Goal: Task Accomplishment & Management: Manage account settings

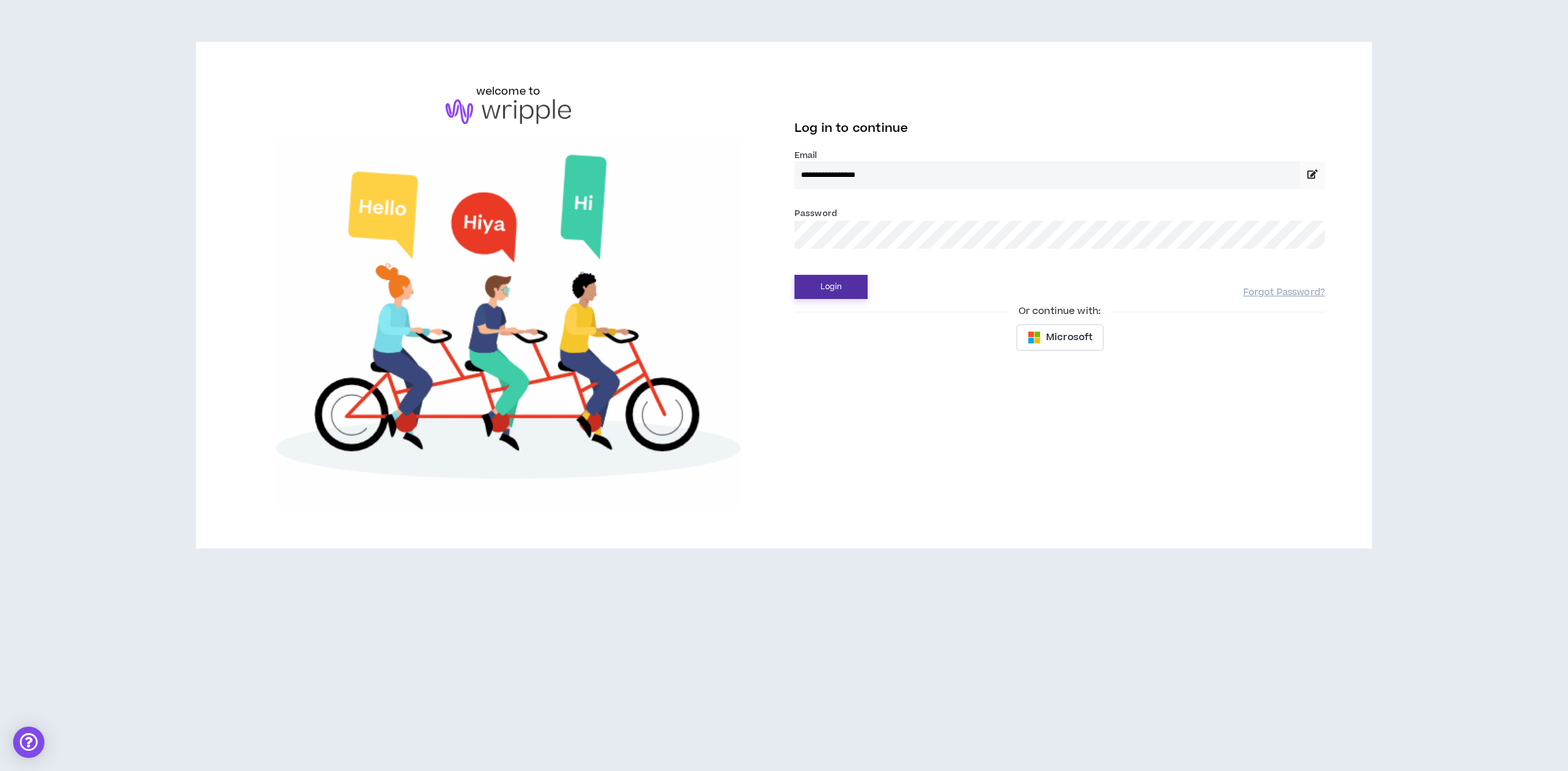
click at [832, 283] on button "Login" at bounding box center [831, 286] width 74 height 24
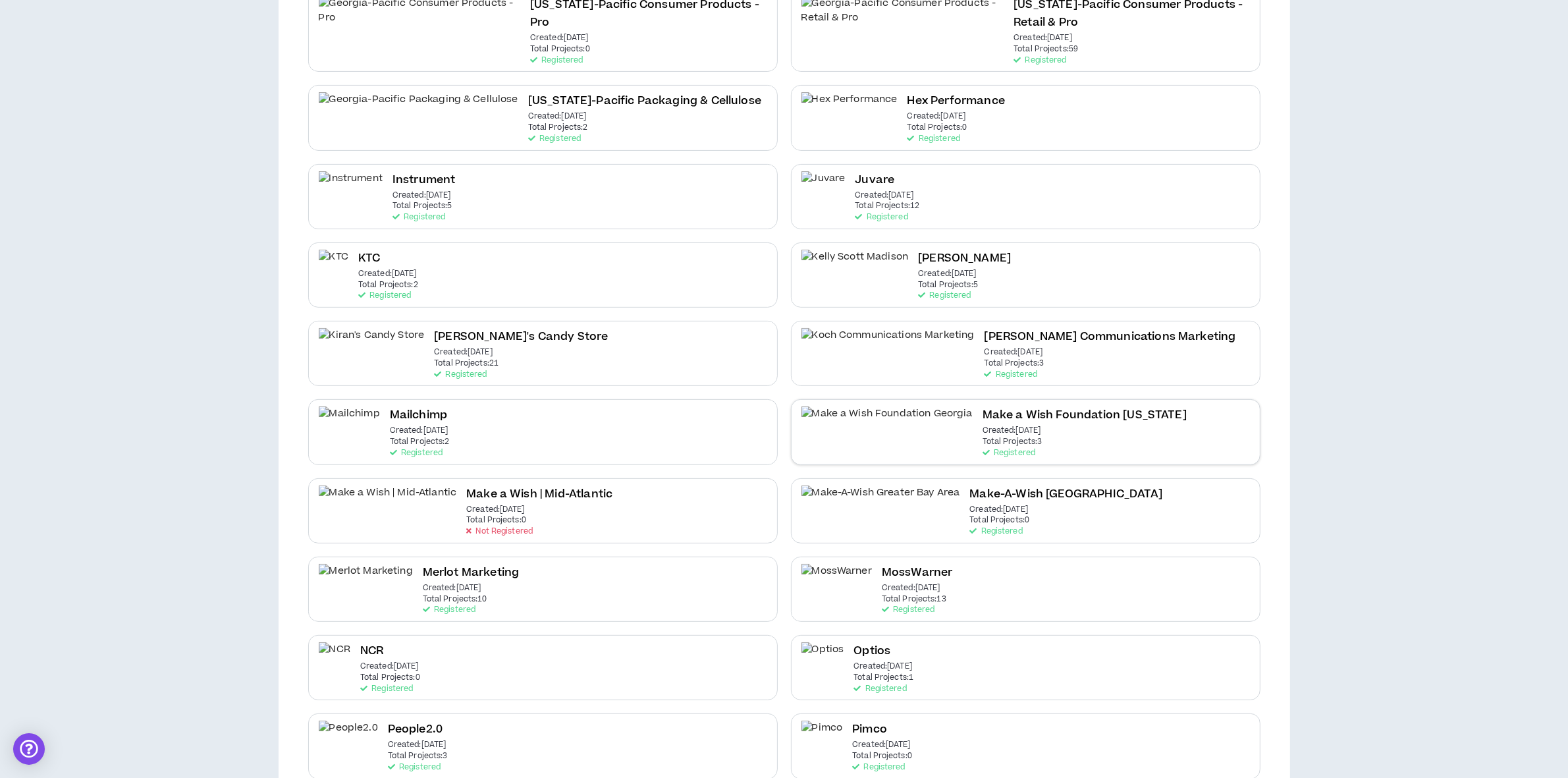
scroll to position [988, 0]
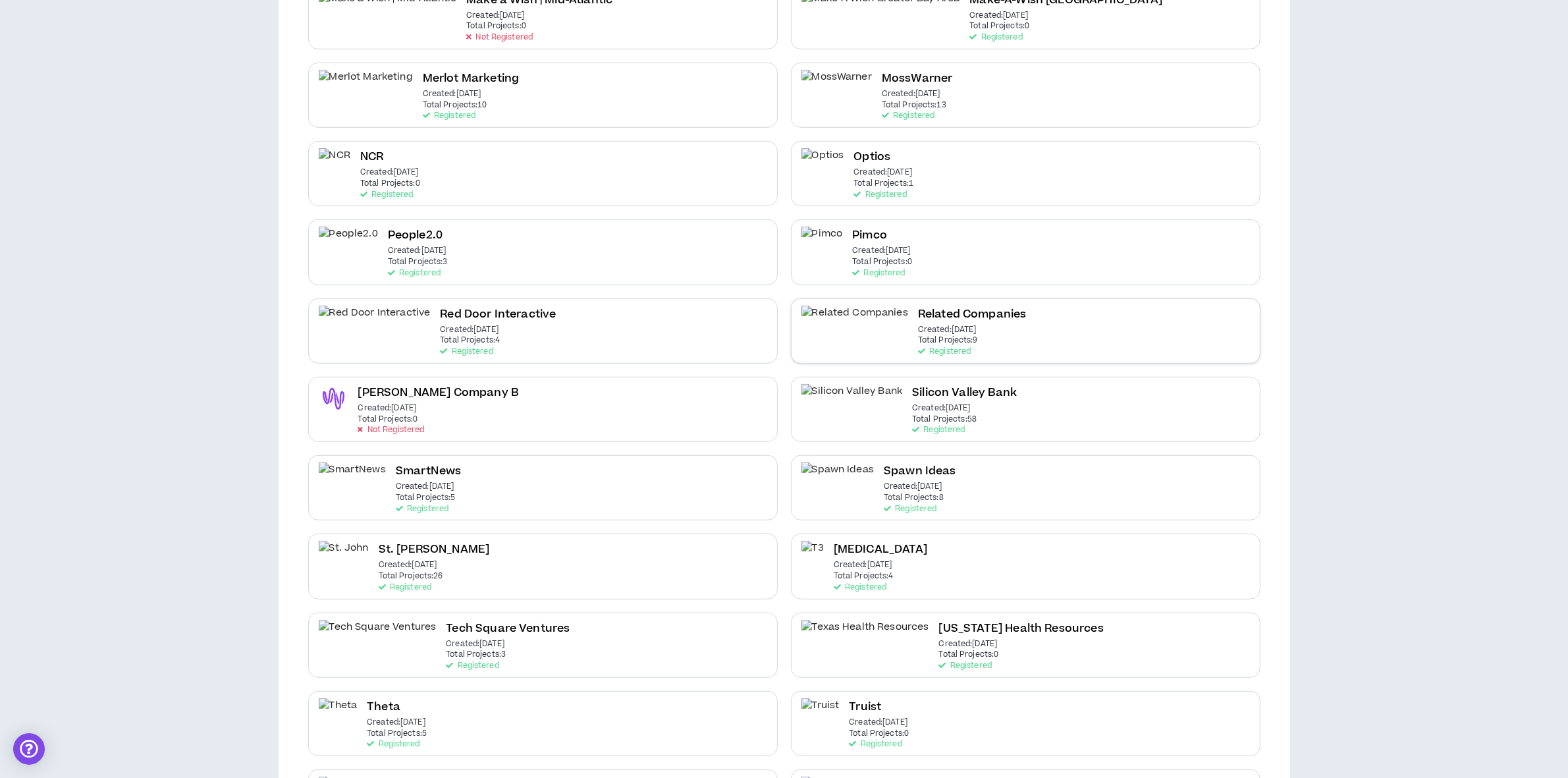
click at [918, 306] on h2 "Related Companies" at bounding box center [972, 314] width 109 height 18
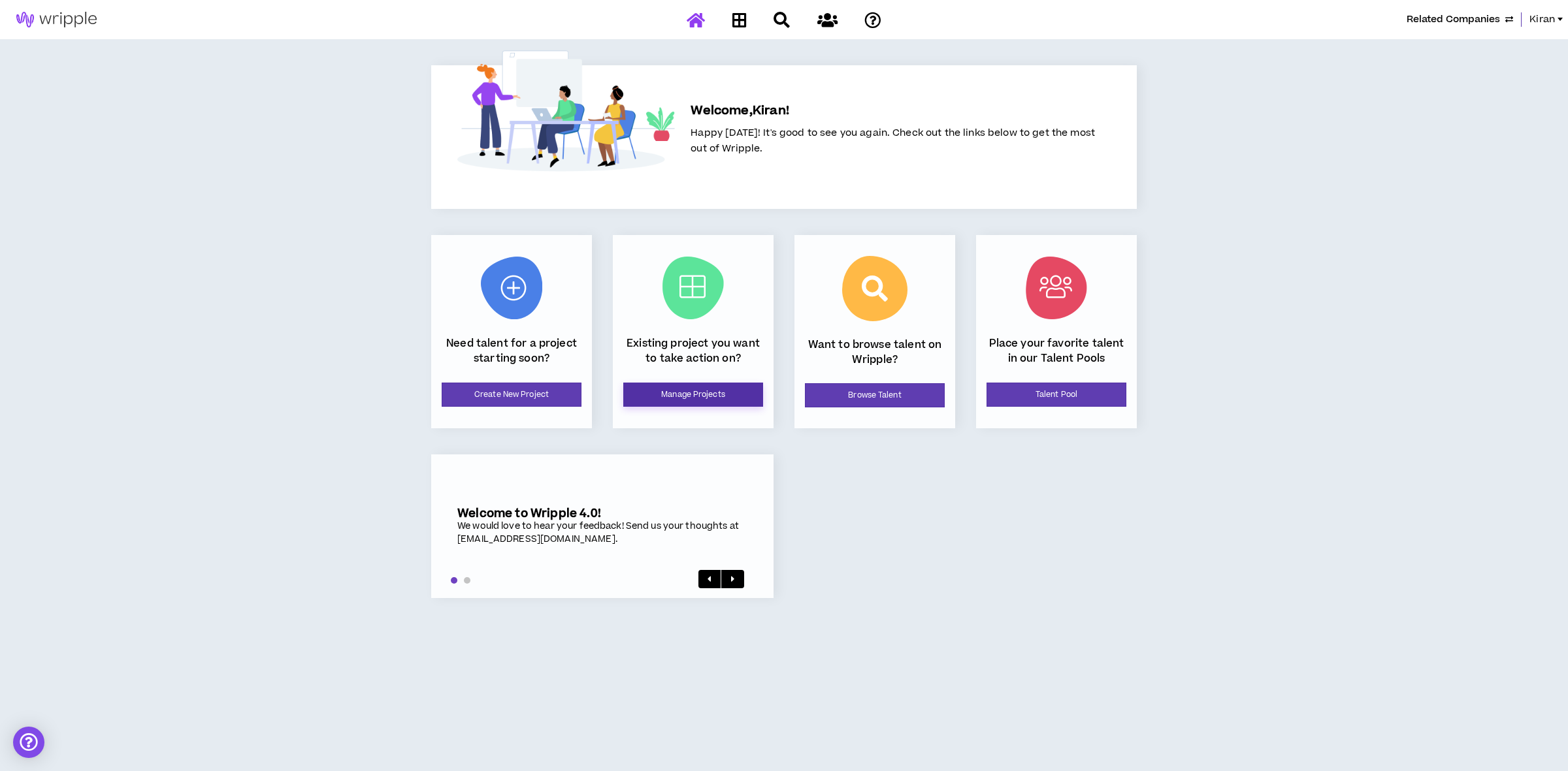
click at [685, 399] on link "Manage Projects" at bounding box center [693, 395] width 140 height 24
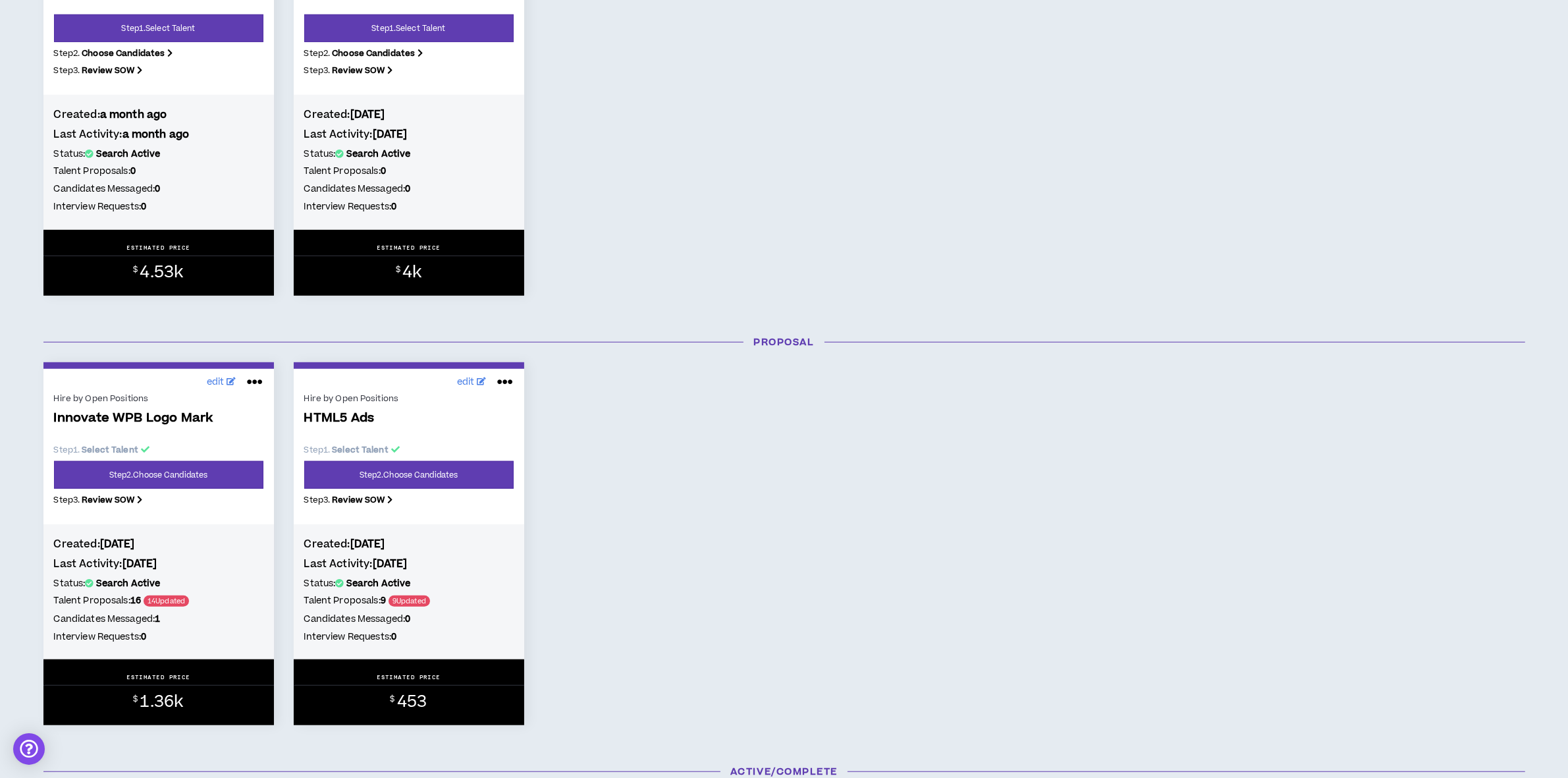
scroll to position [1153, 0]
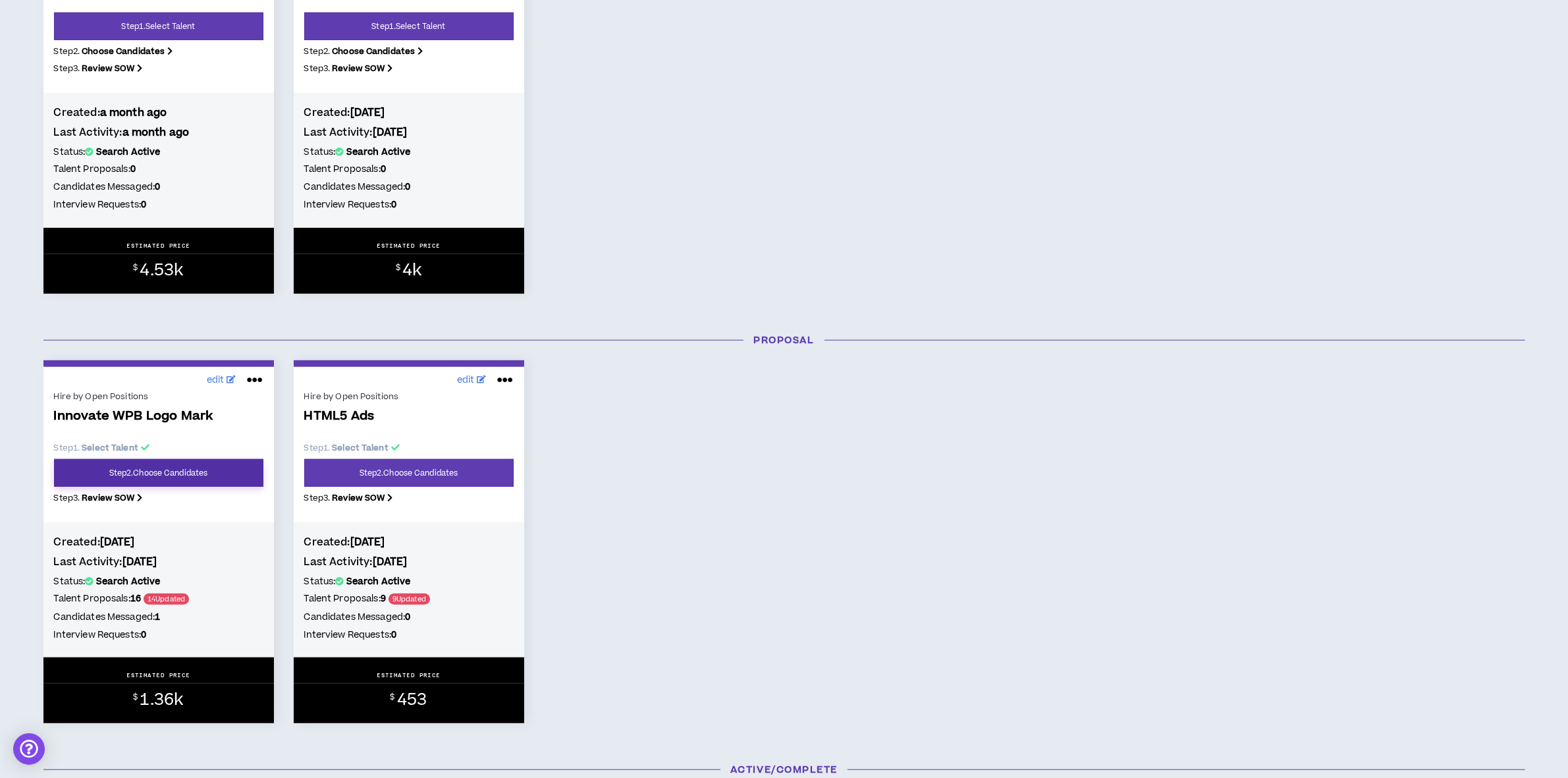
click at [165, 481] on link "Step 2 . Choose Candidates" at bounding box center [159, 472] width 210 height 28
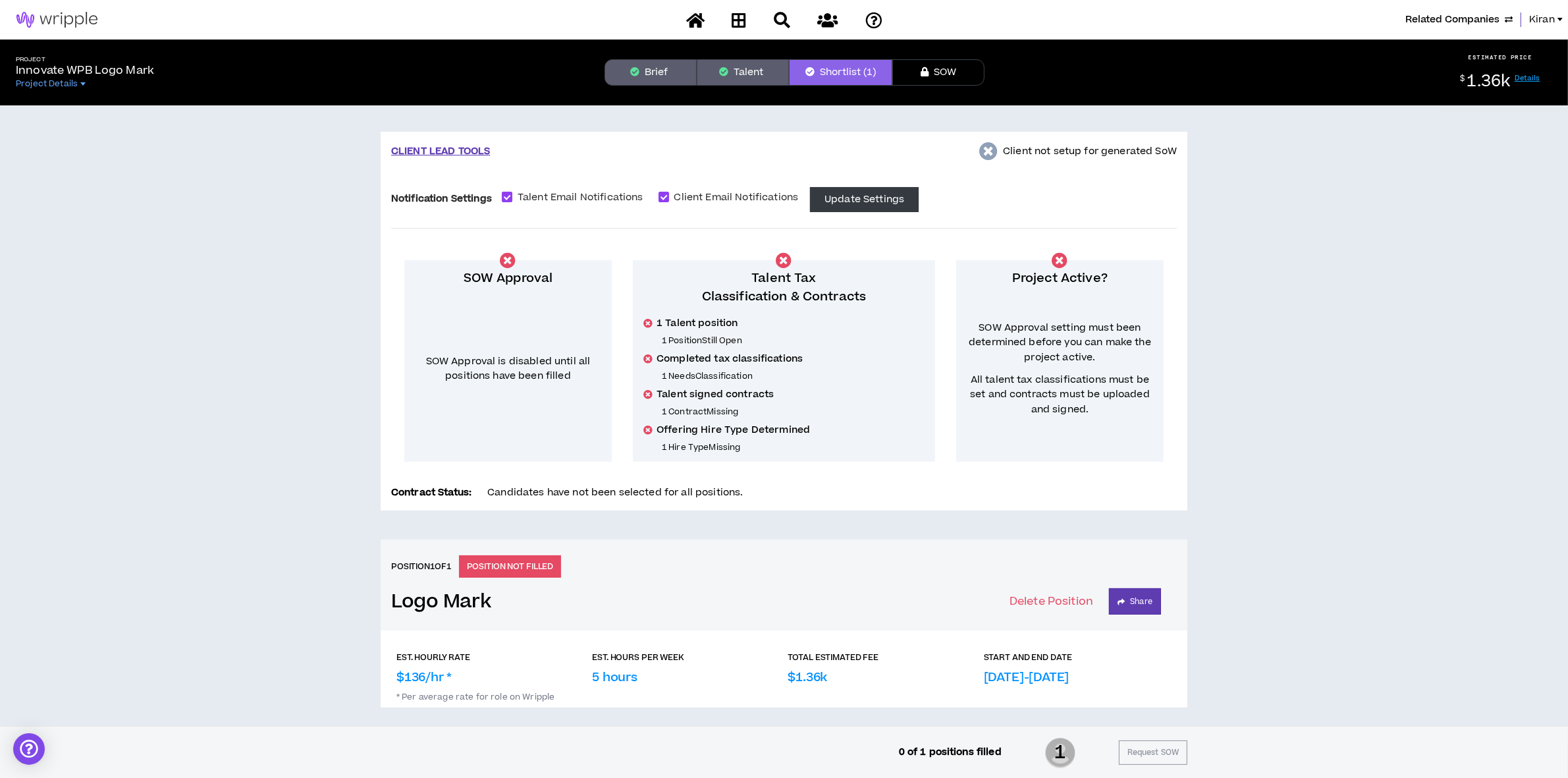
click at [739, 63] on button "Talent" at bounding box center [742, 72] width 92 height 26
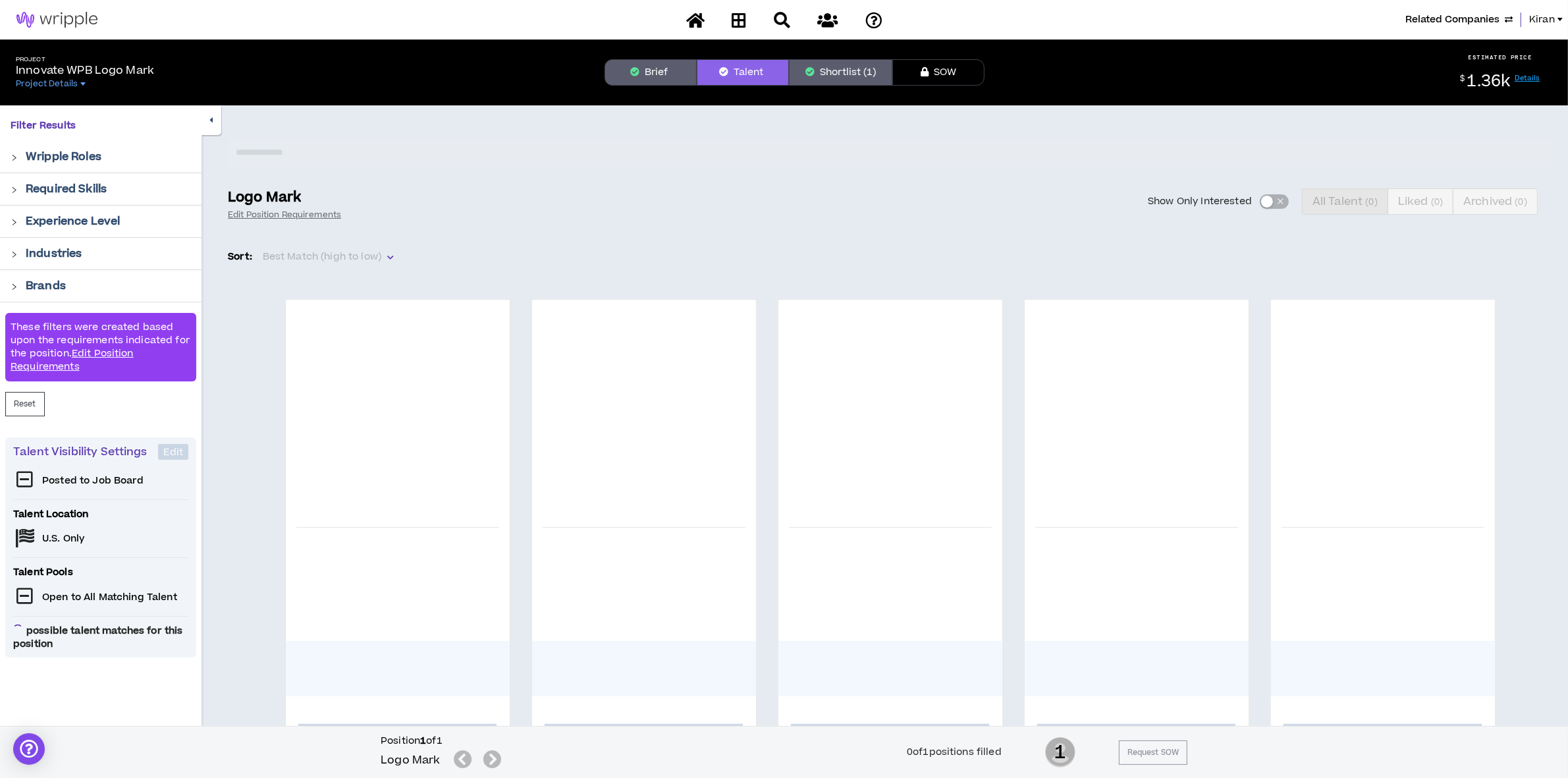
click at [647, 67] on button "Brief" at bounding box center [650, 72] width 92 height 26
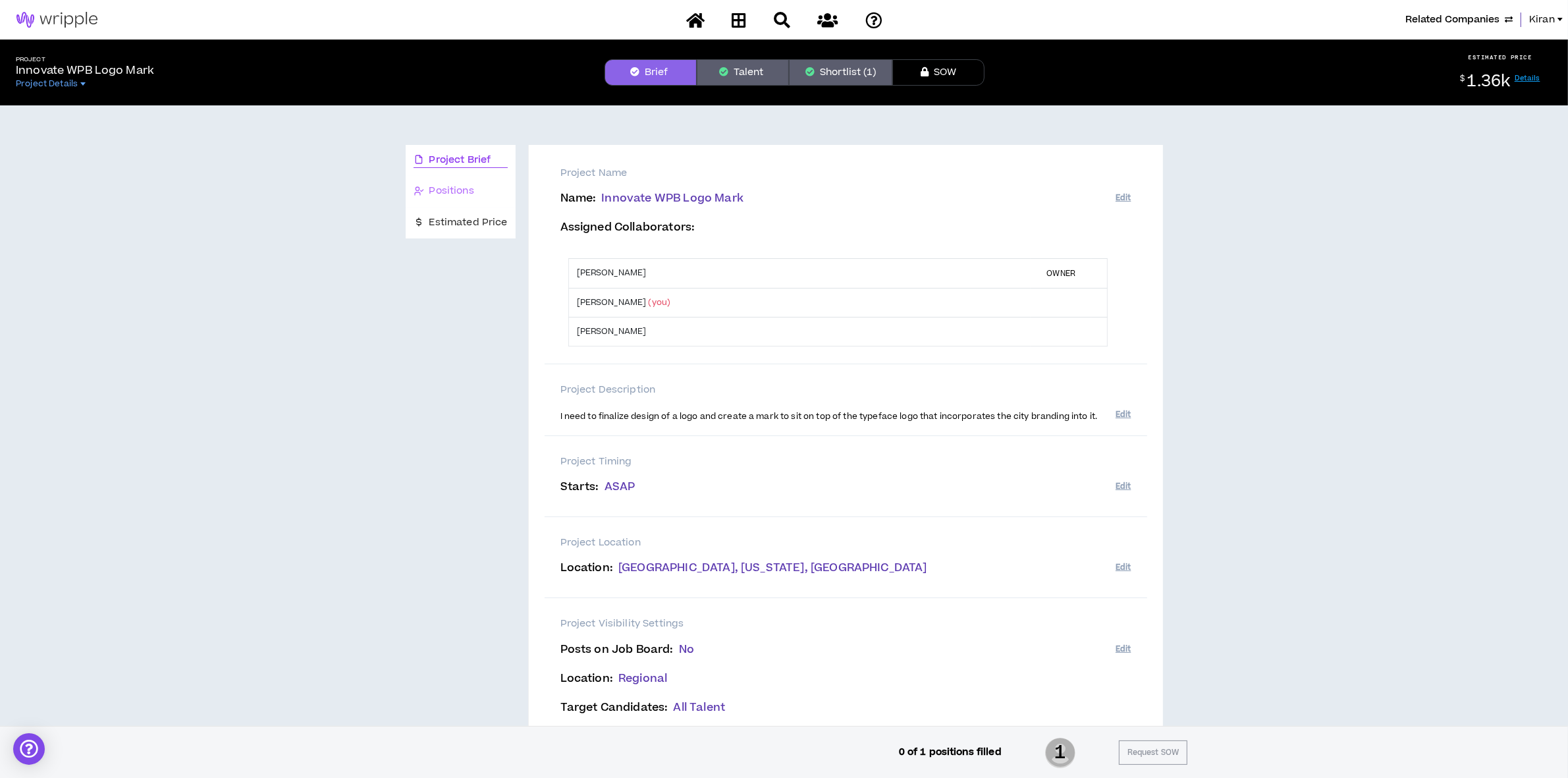
click at [439, 179] on div "Positions" at bounding box center [460, 191] width 110 height 31
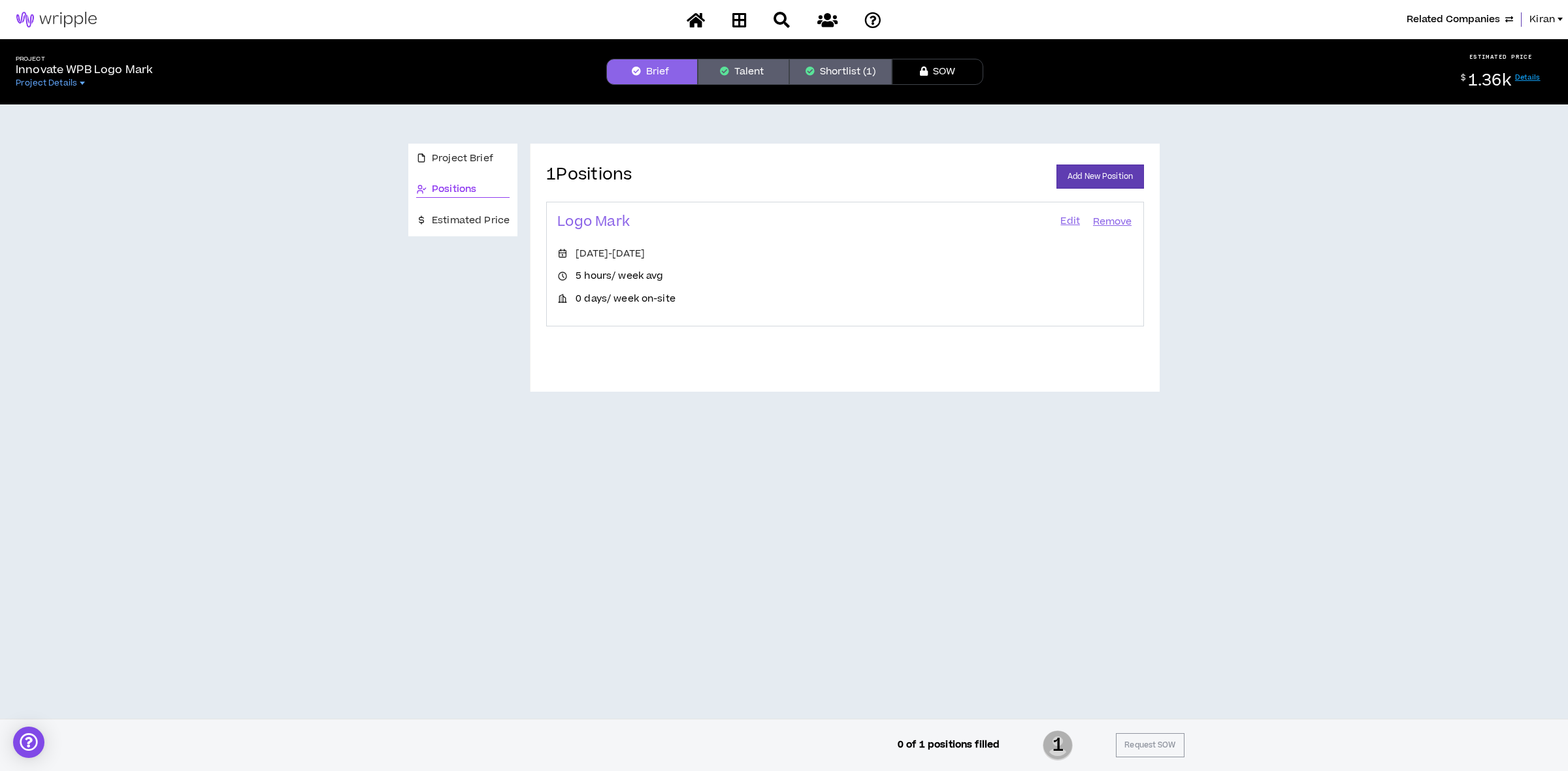
click at [817, 67] on button "Shortlist (1)" at bounding box center [840, 71] width 102 height 26
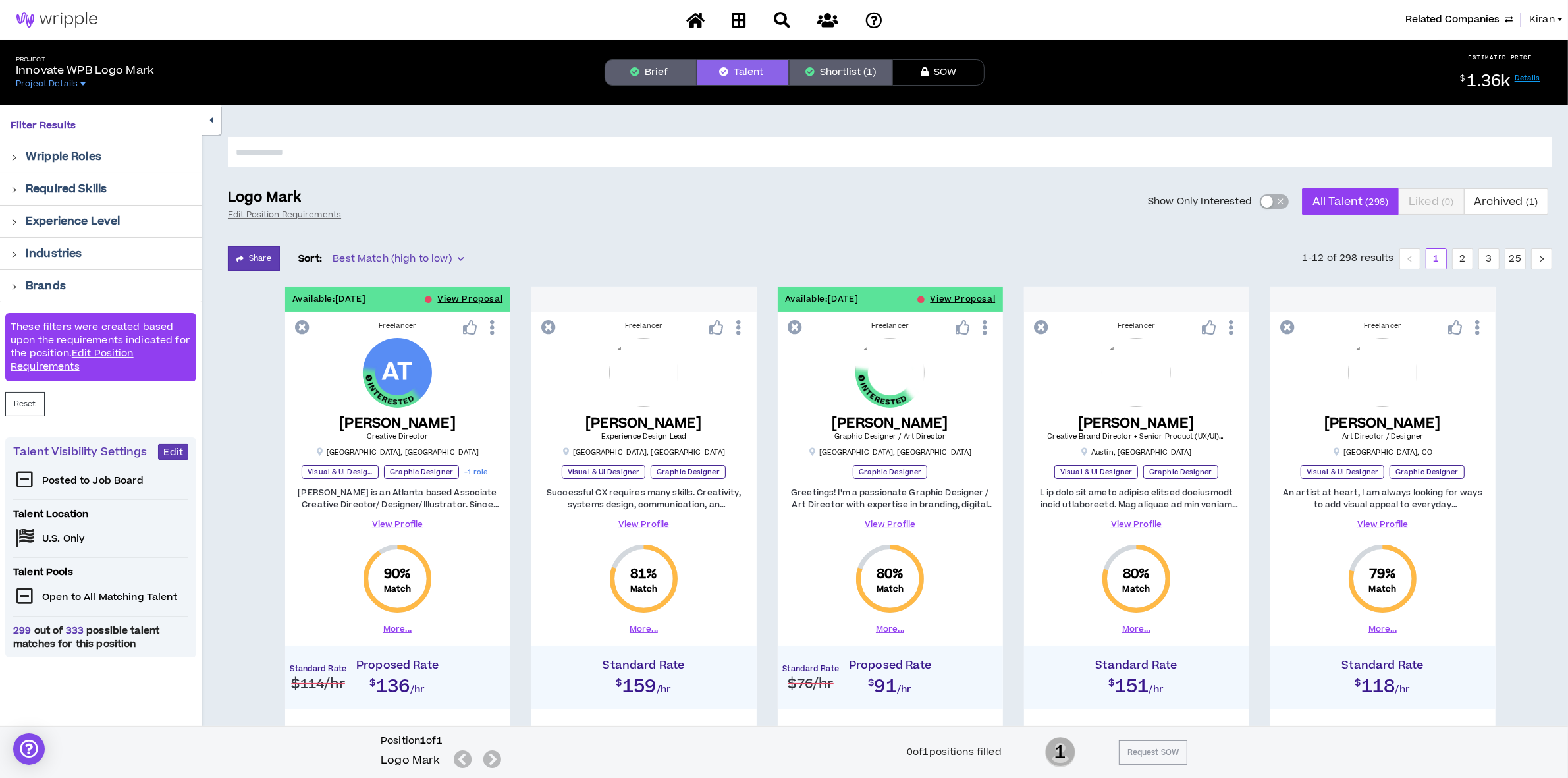
click at [1468, 21] on span "Related Companies" at bounding box center [1453, 19] width 94 height 14
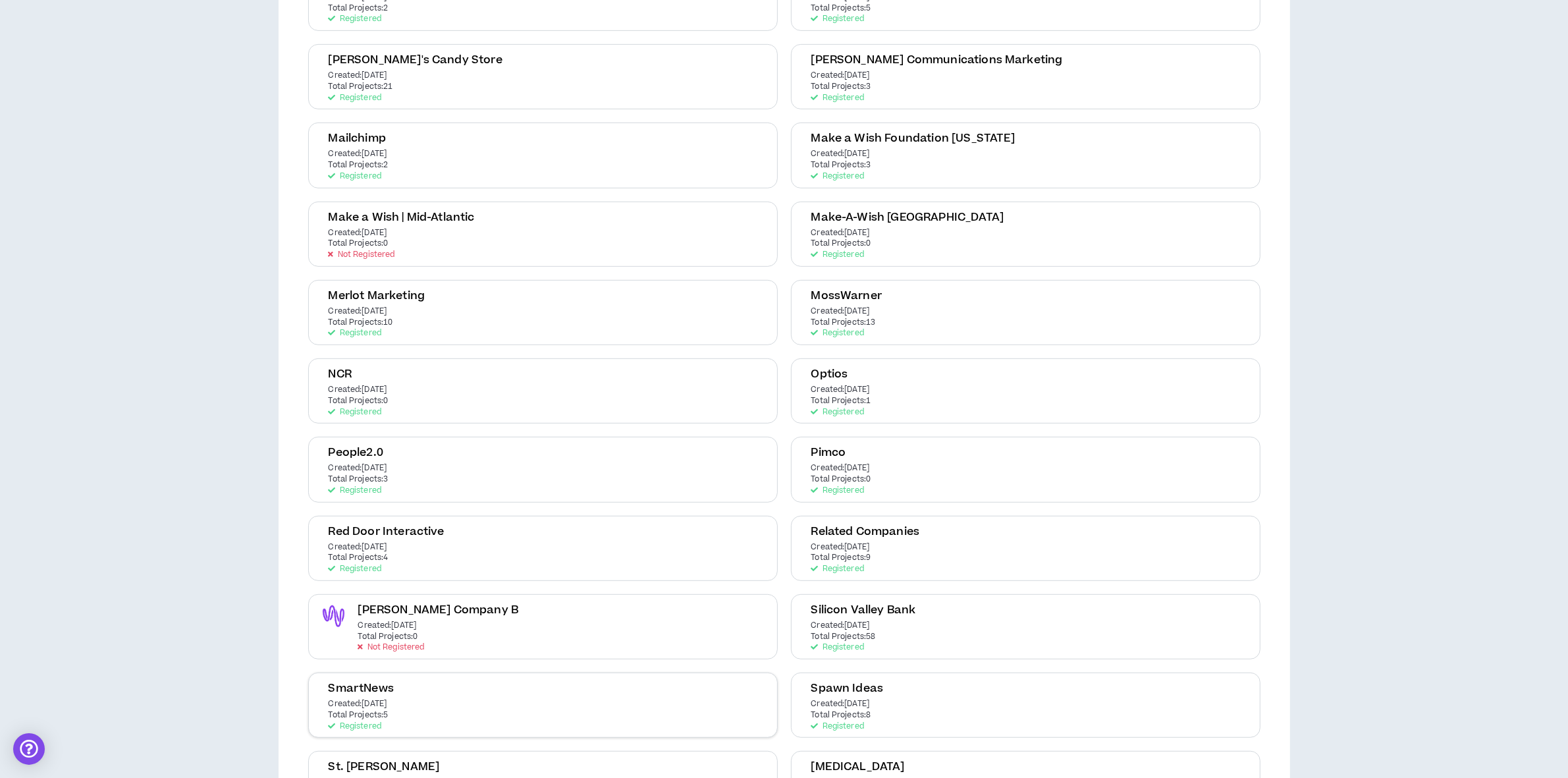
scroll to position [749, 0]
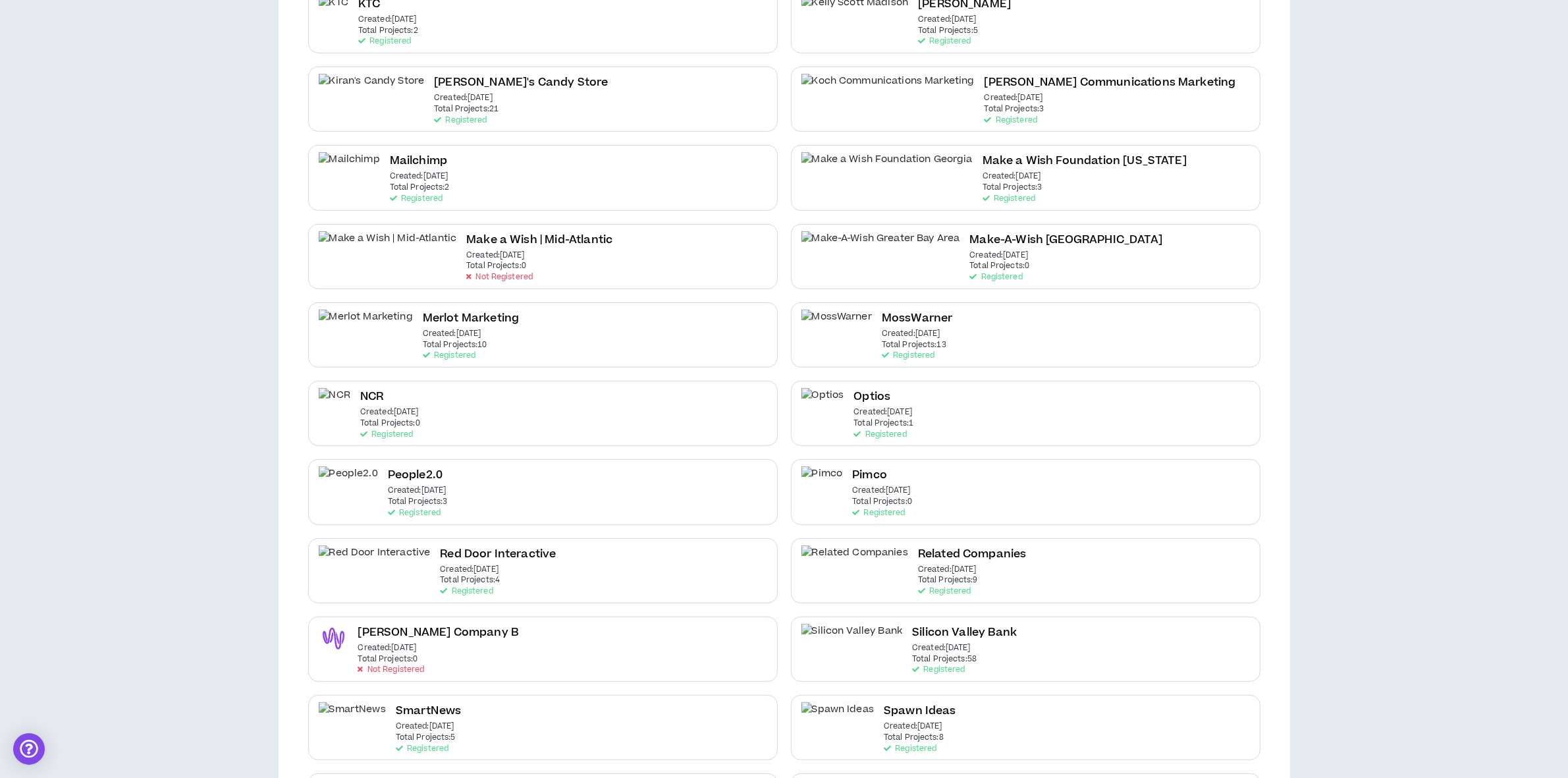
drag, startPoint x: 923, startPoint y: 538, endPoint x: 852, endPoint y: 538, distance: 71.0
click at [923, 546] on h2 "Related Companies" at bounding box center [972, 555] width 109 height 18
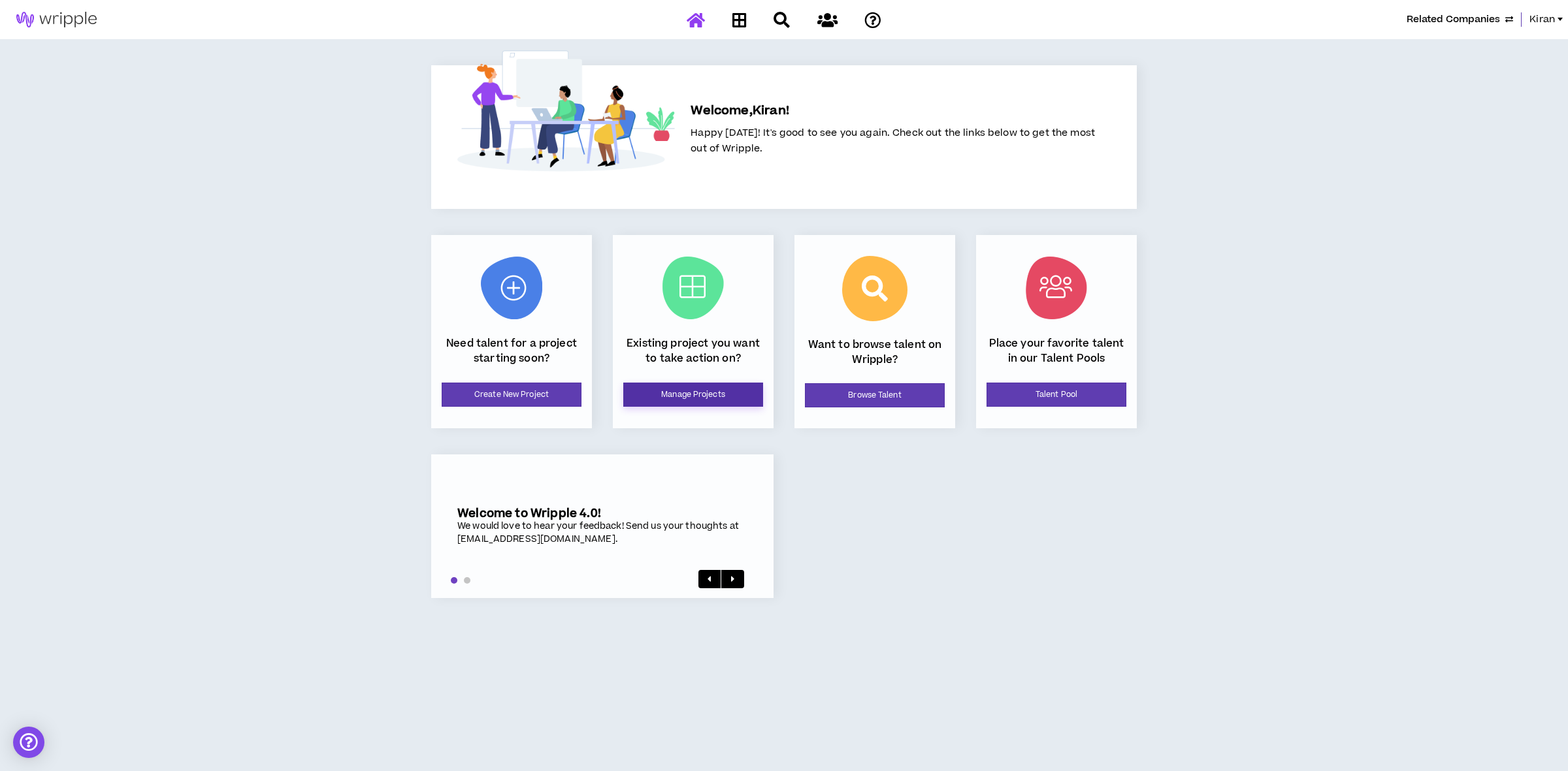
click at [634, 390] on link "Manage Projects" at bounding box center [693, 395] width 140 height 24
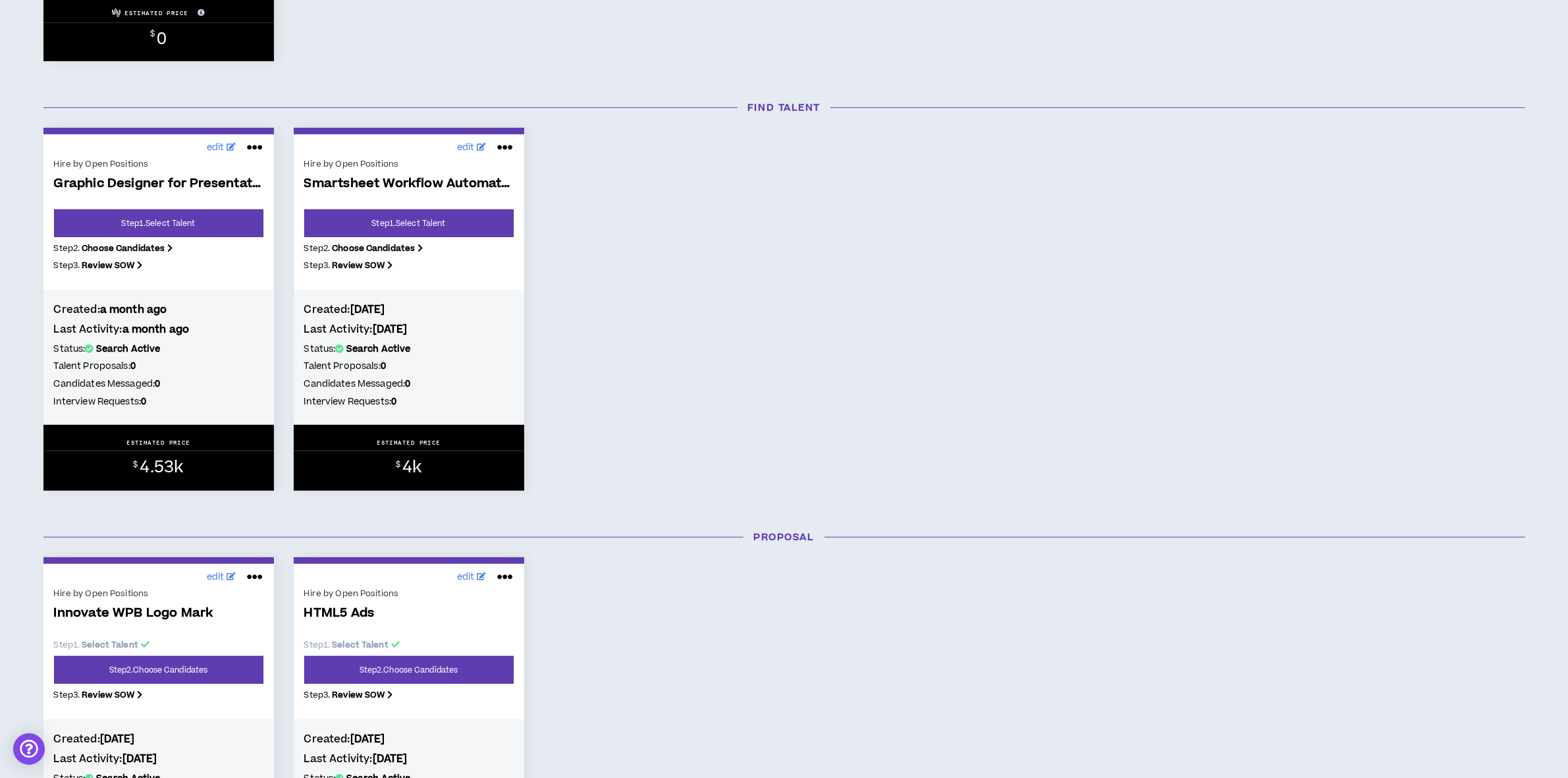
scroll to position [1071, 0]
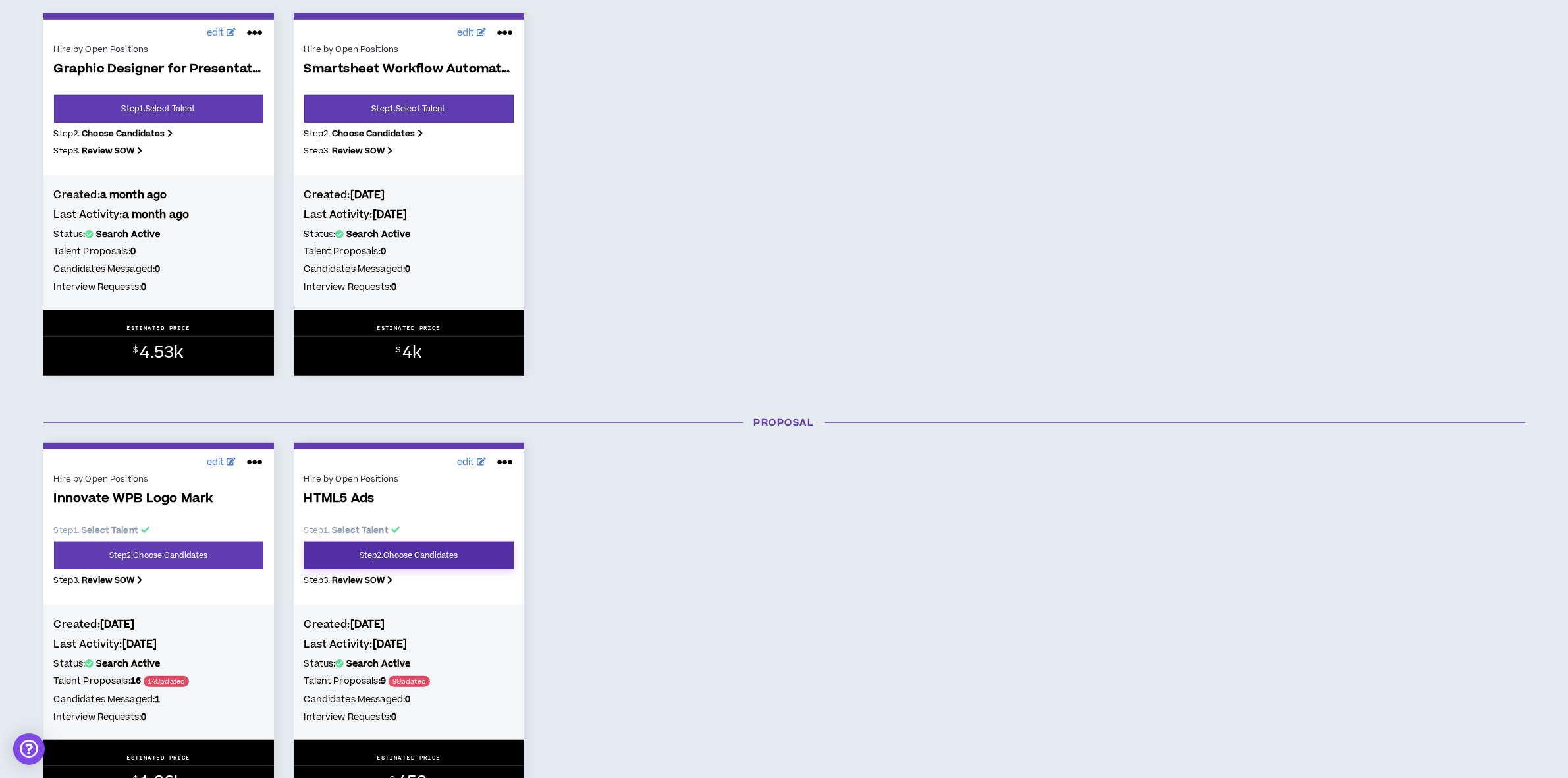
click at [448, 562] on link "Step 2 . Choose Candidates" at bounding box center [409, 555] width 210 height 28
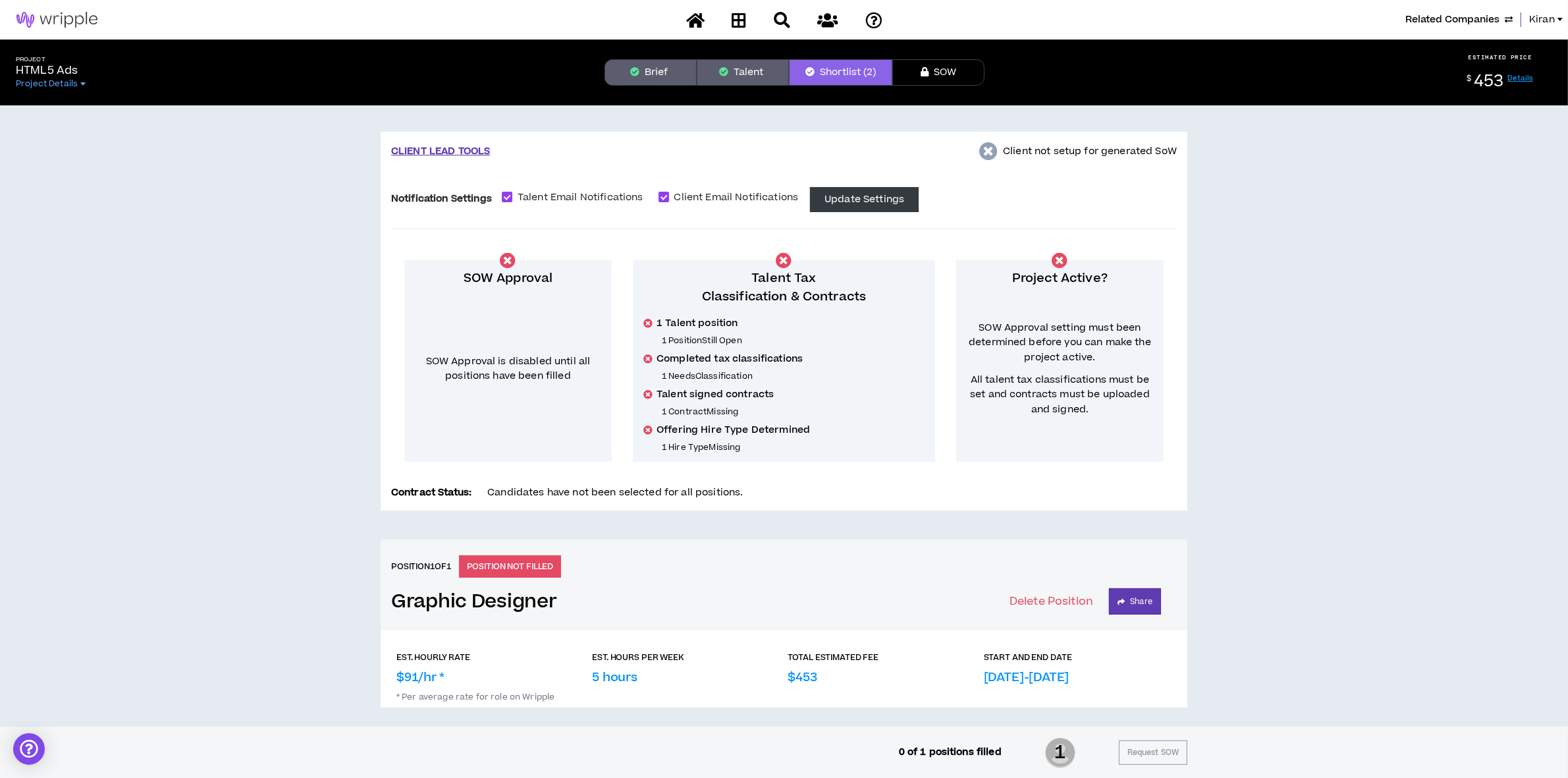
click at [664, 54] on div "Project HTML5 Ads Project Details Brief Talent Shortlist (2) SOW ESTIMATED PRIC…" at bounding box center [784, 73] width 1568 height 66
click at [662, 77] on button "Brief" at bounding box center [650, 72] width 92 height 26
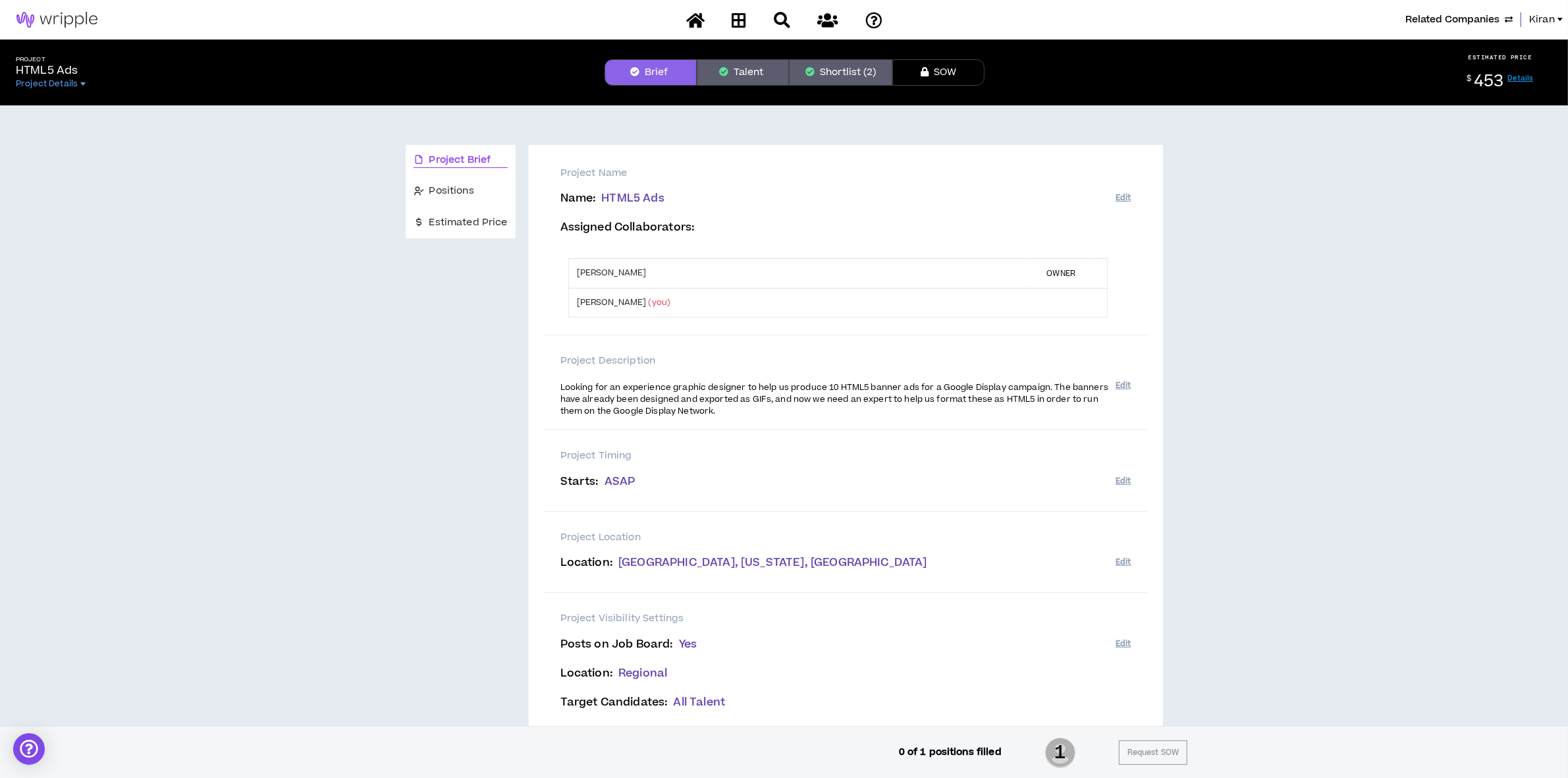
click at [737, 18] on icon at bounding box center [739, 20] width 14 height 16
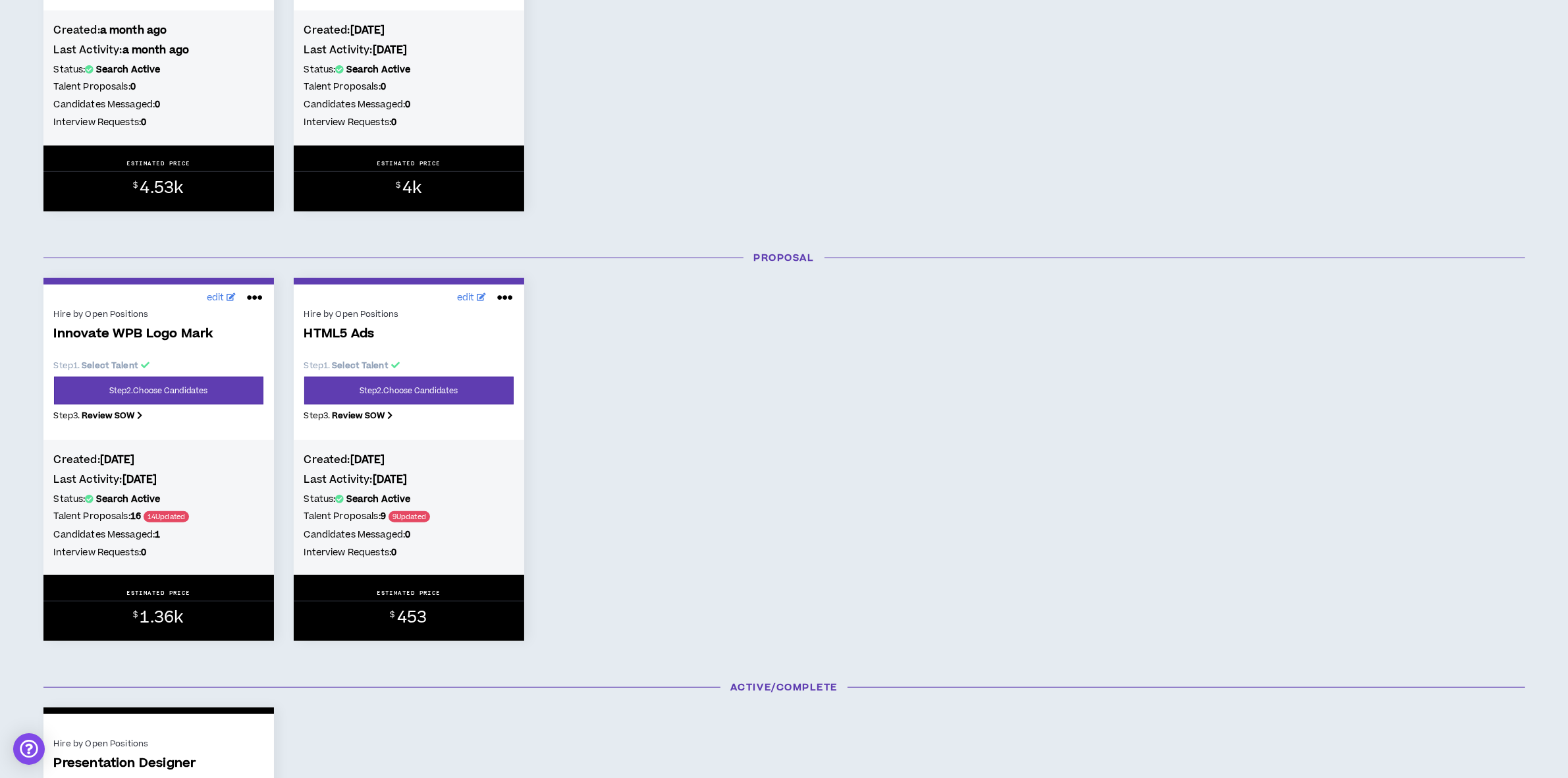
scroll to position [988, 0]
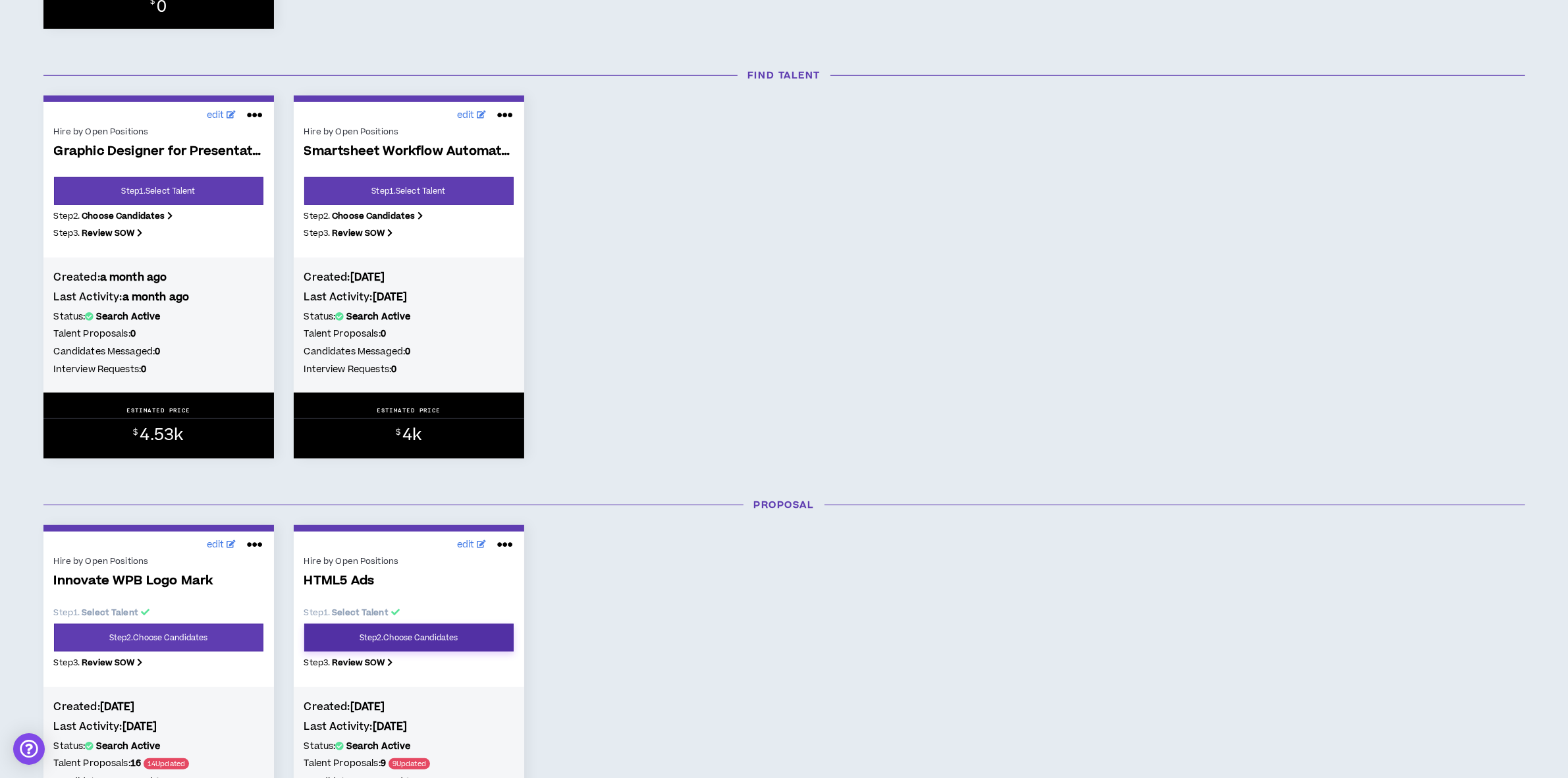
click at [420, 638] on link "Step 2 . Choose Candidates" at bounding box center [409, 637] width 210 height 28
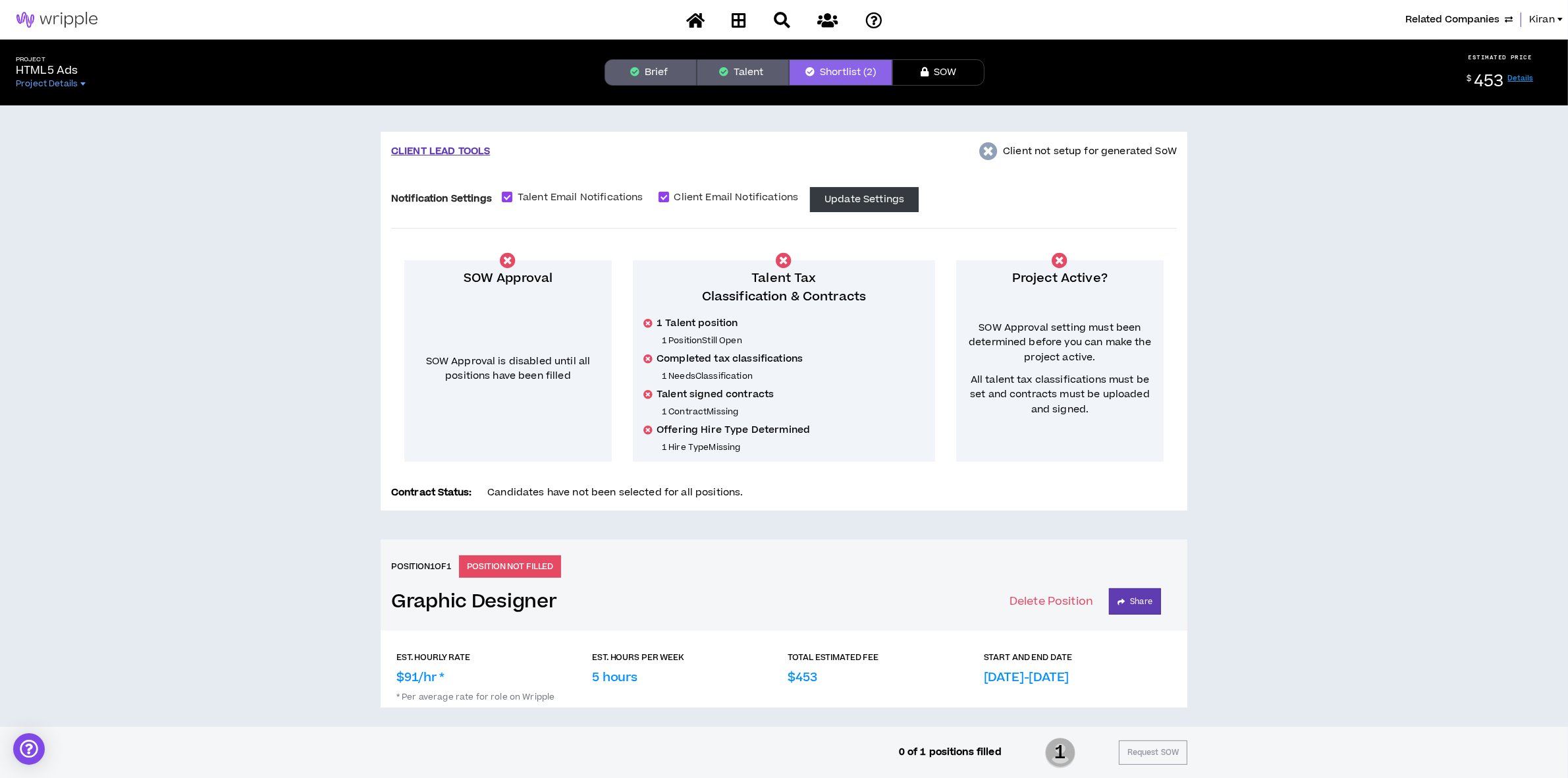
click at [669, 73] on button "Brief" at bounding box center [650, 72] width 92 height 26
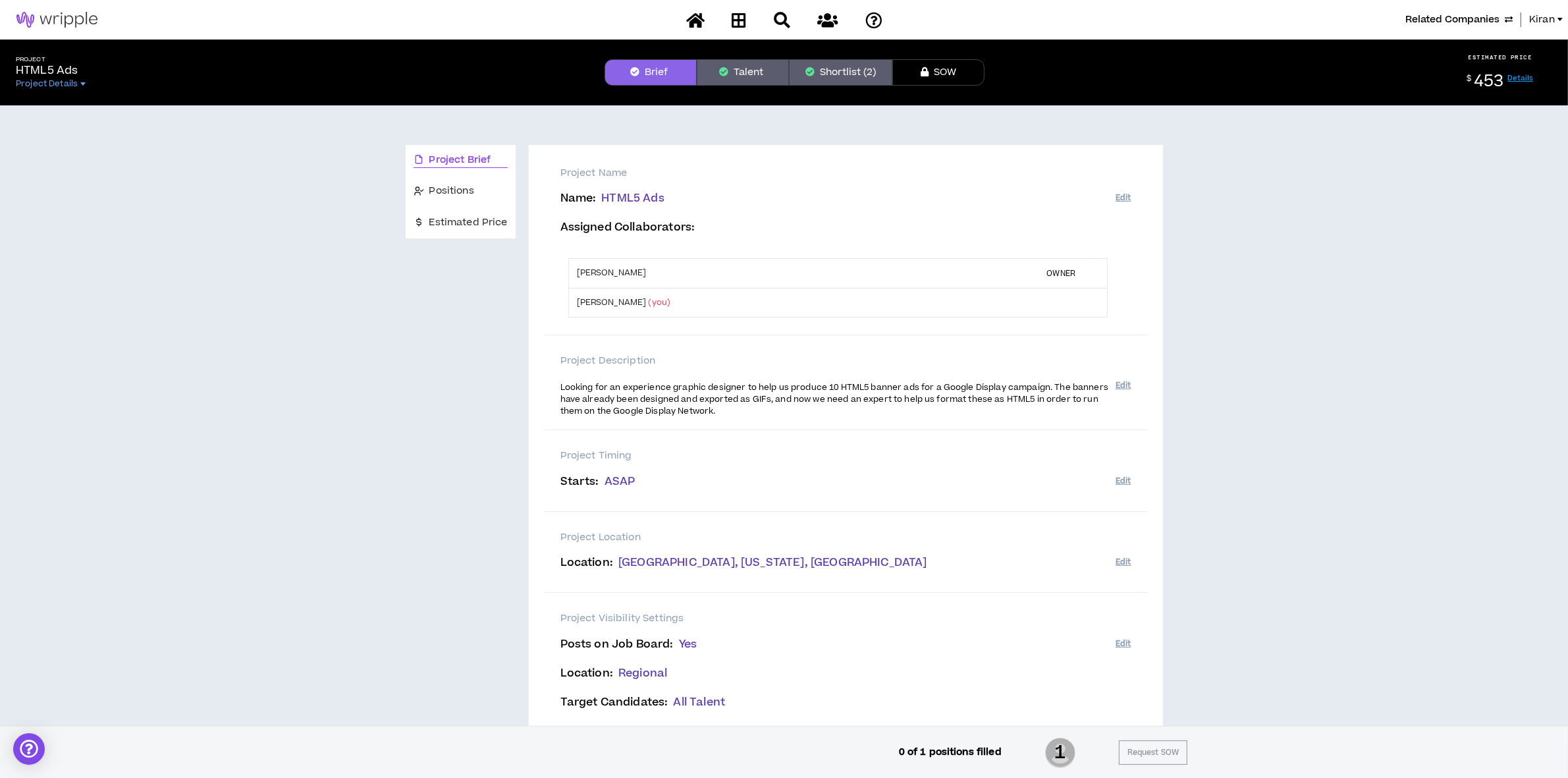
click at [716, 66] on button "Talent" at bounding box center [742, 72] width 92 height 26
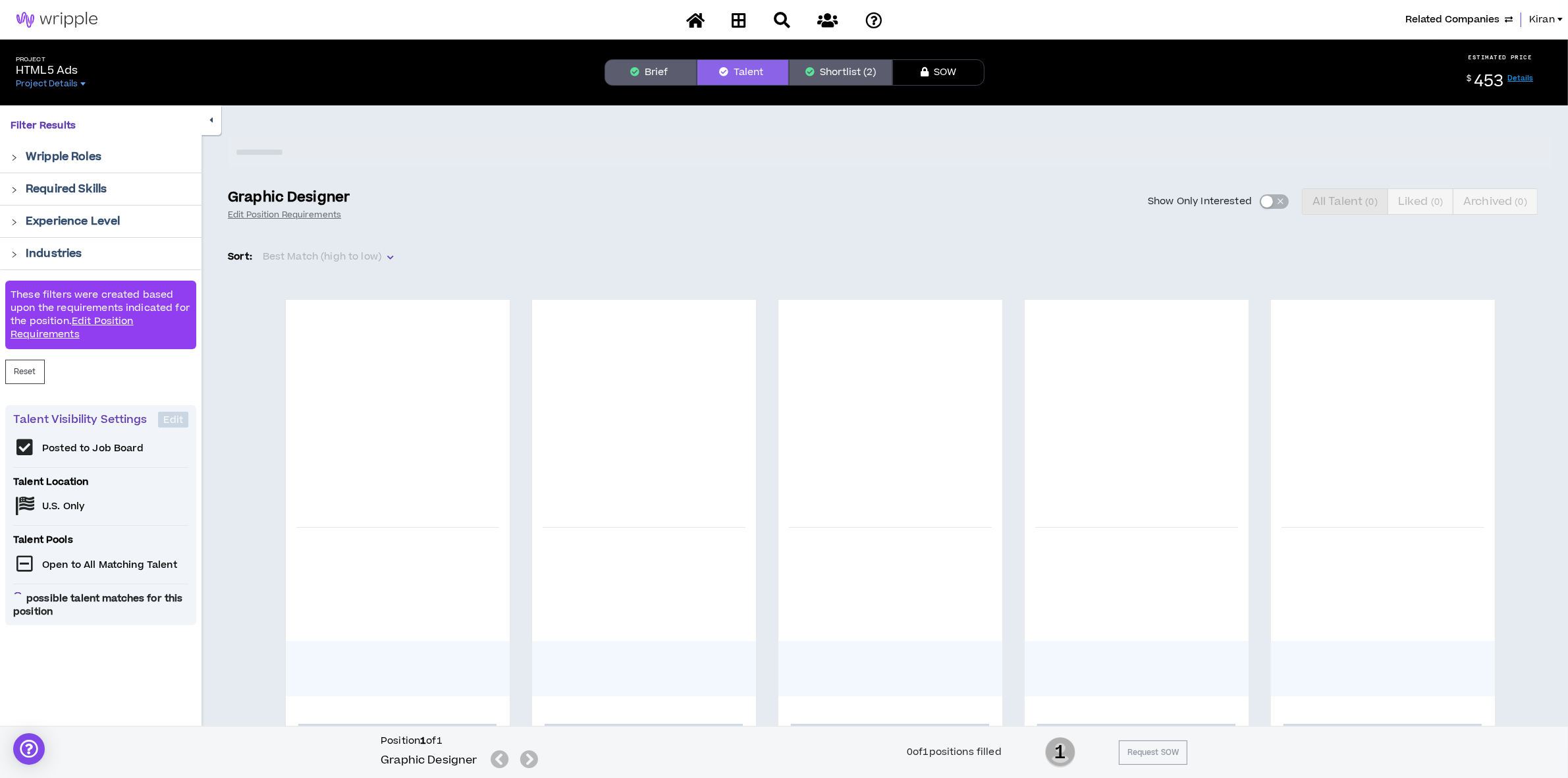
click at [876, 81] on button "Shortlist (2)" at bounding box center [841, 72] width 103 height 26
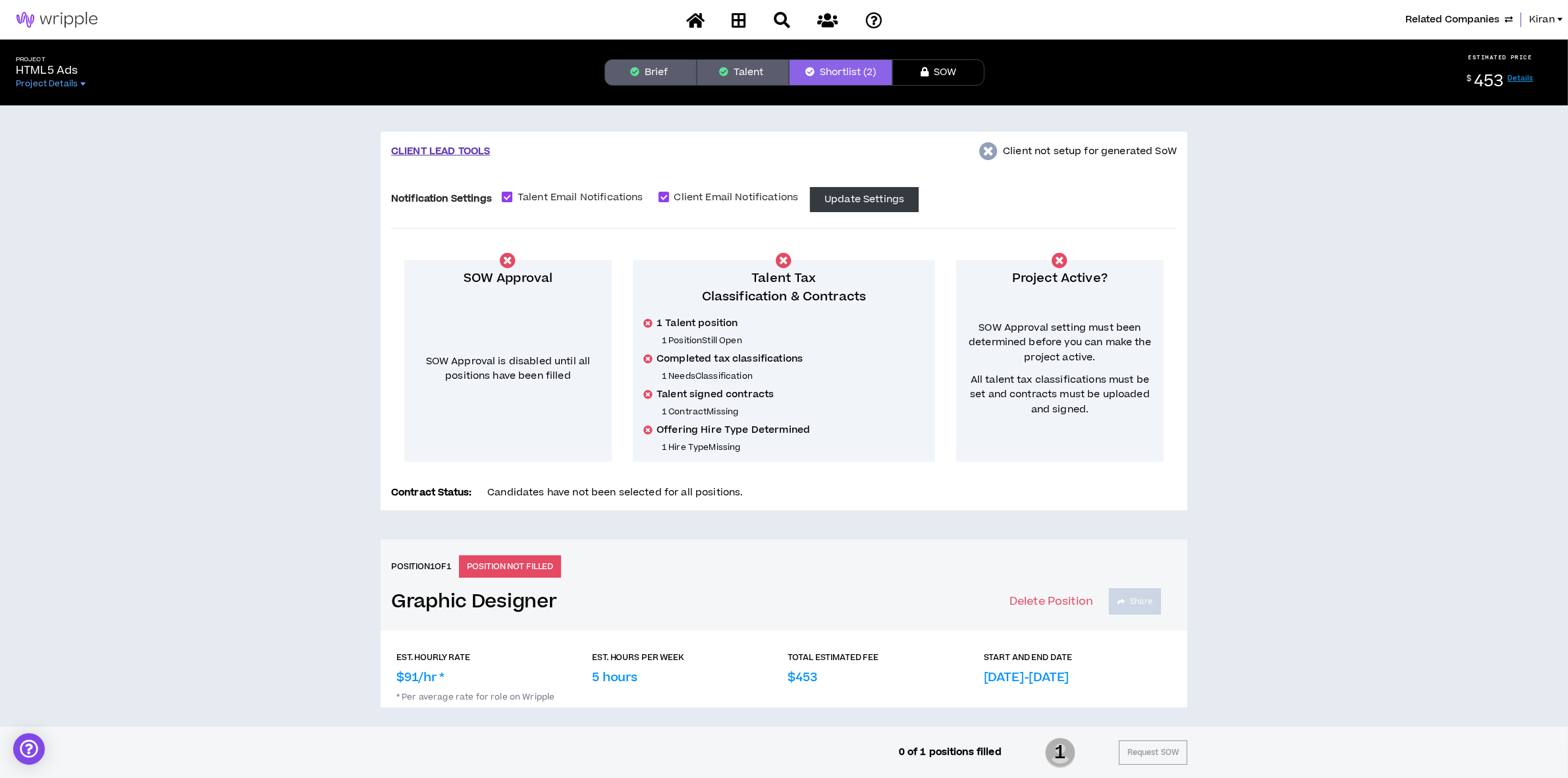
click at [532, 196] on span "Talent Email Notifications" at bounding box center [581, 197] width 136 height 14
checkbox input "*****"
click at [726, 198] on span "Client Email Notifications" at bounding box center [736, 197] width 135 height 14
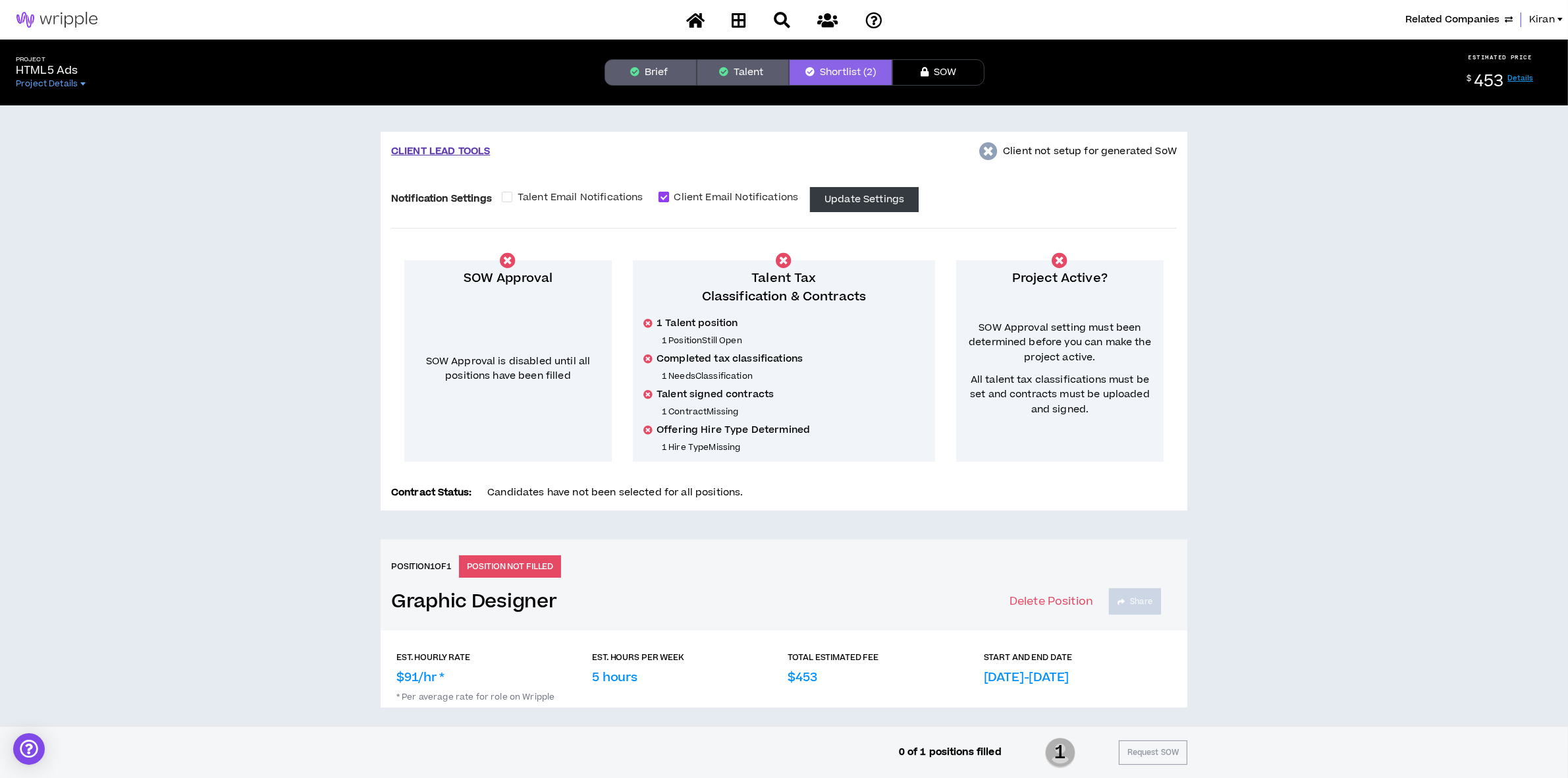
checkbox input "*****"
click at [852, 204] on button "Update Settings" at bounding box center [864, 199] width 109 height 25
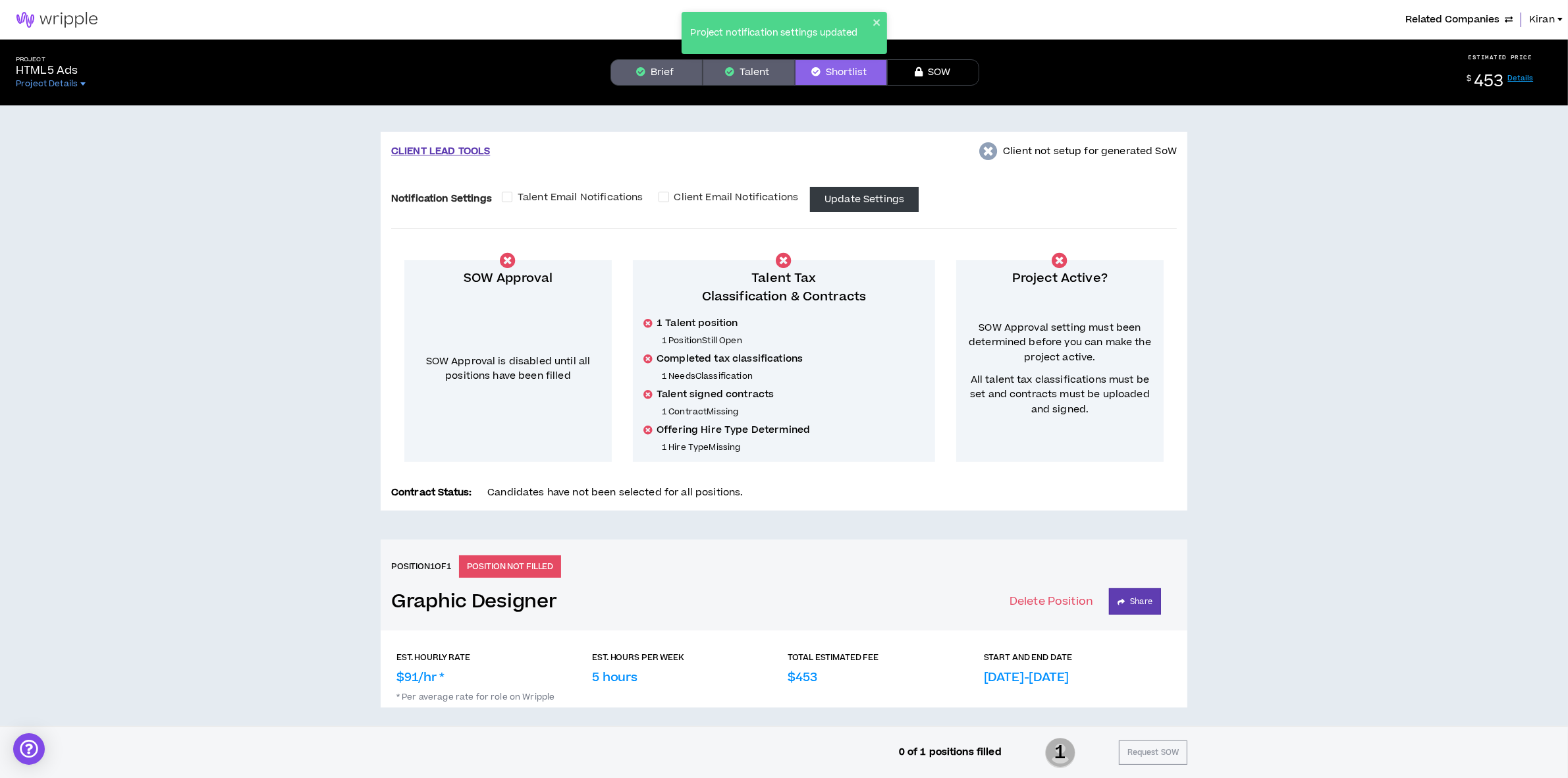
click at [649, 64] on button "Brief" at bounding box center [656, 72] width 92 height 26
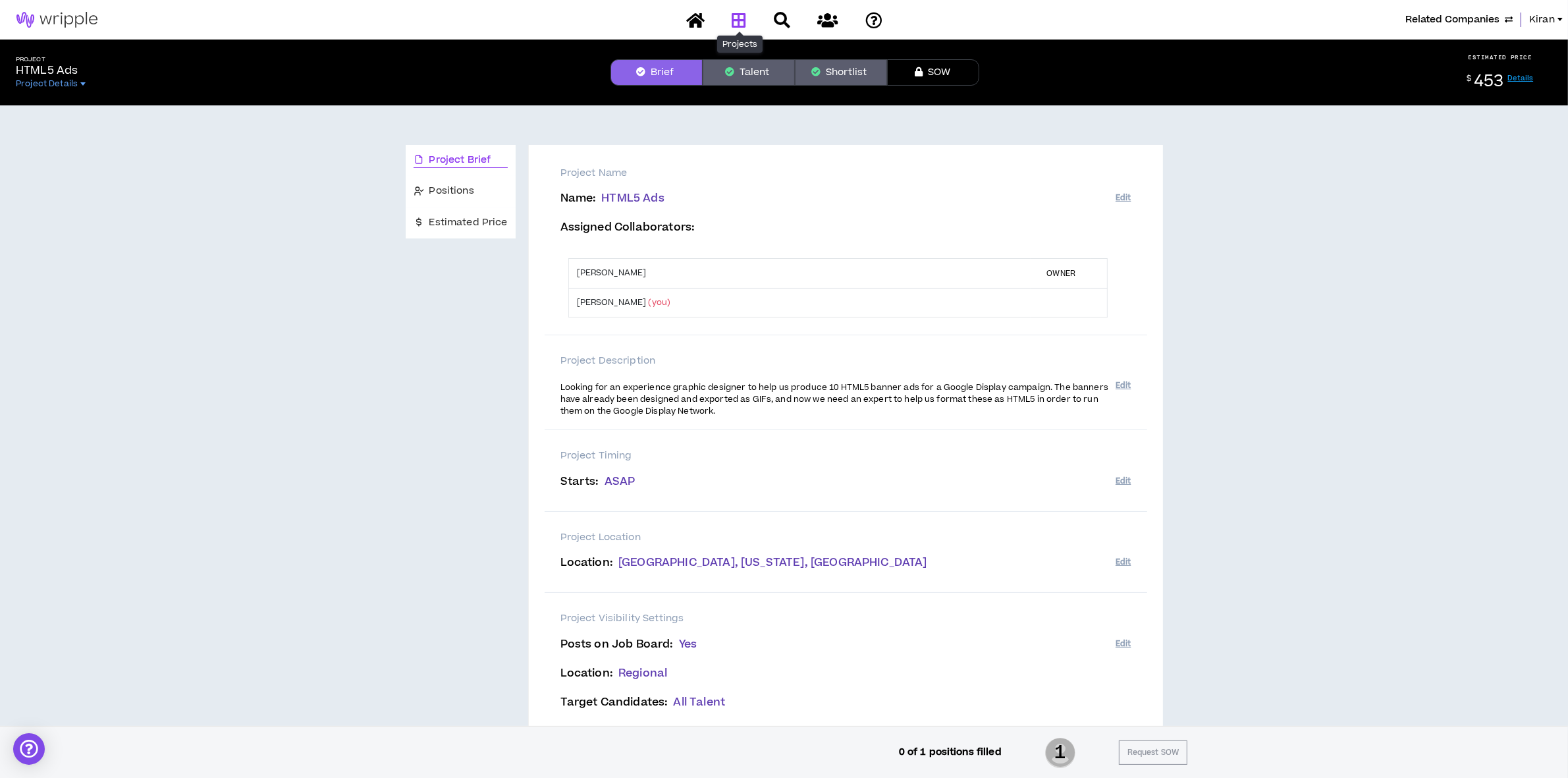
click at [738, 13] on icon at bounding box center [739, 20] width 14 height 16
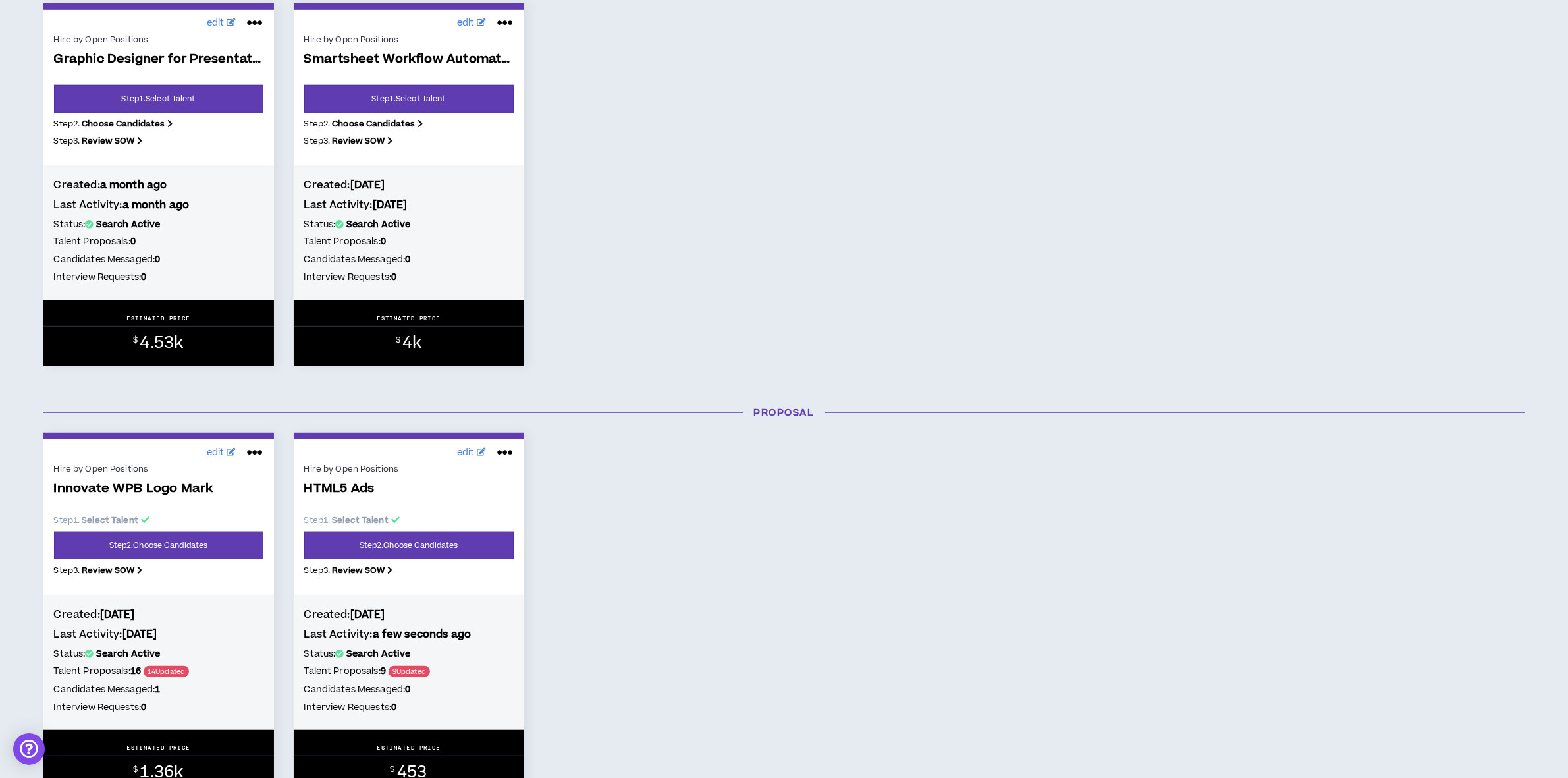
scroll to position [1236, 0]
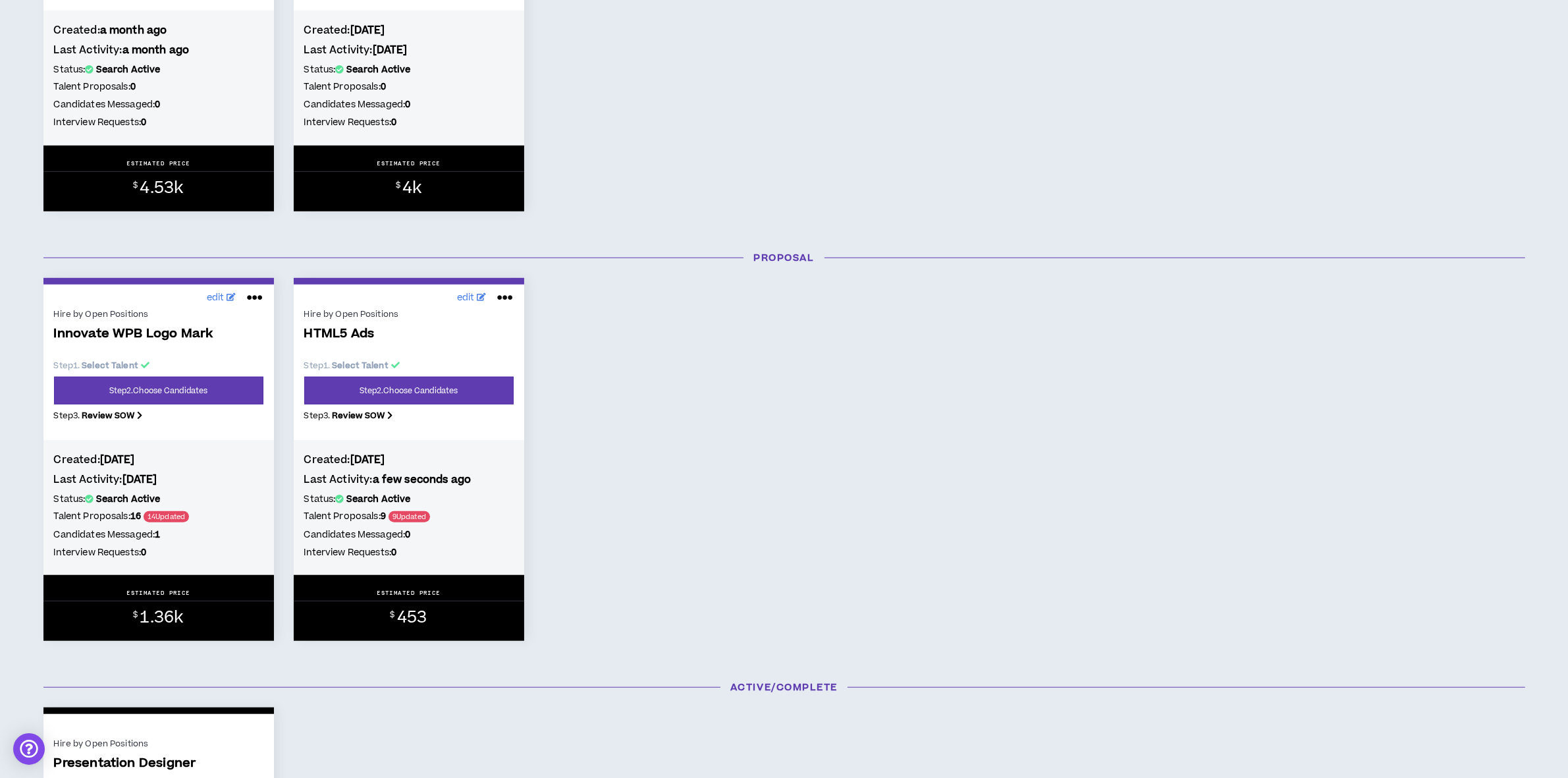
click at [508, 299] on icon at bounding box center [504, 298] width 16 height 21
click at [449, 392] on button "Put on hold" at bounding box center [460, 393] width 115 height 25
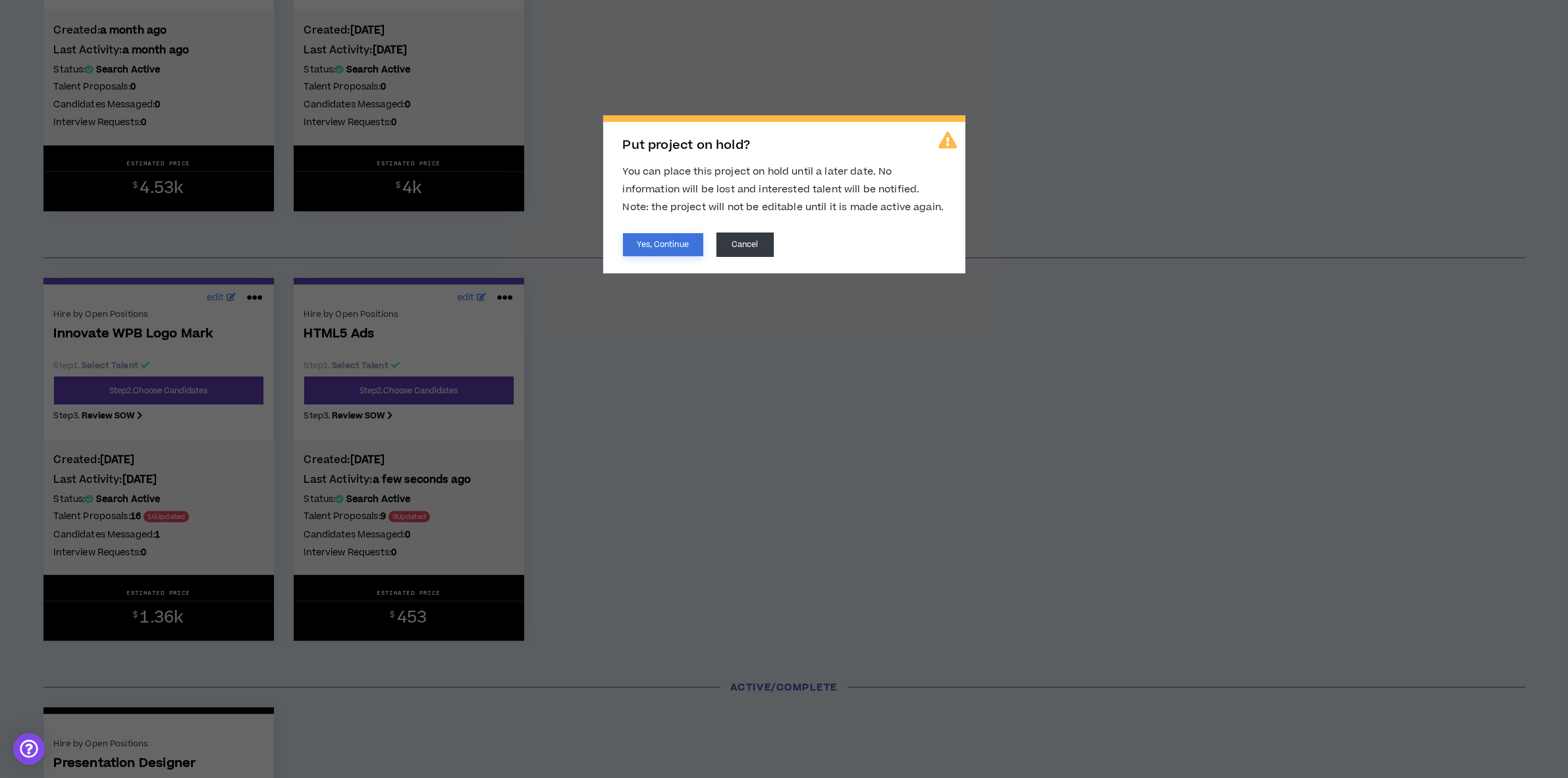
click at [680, 234] on button "Yes, Continue" at bounding box center [662, 244] width 80 height 23
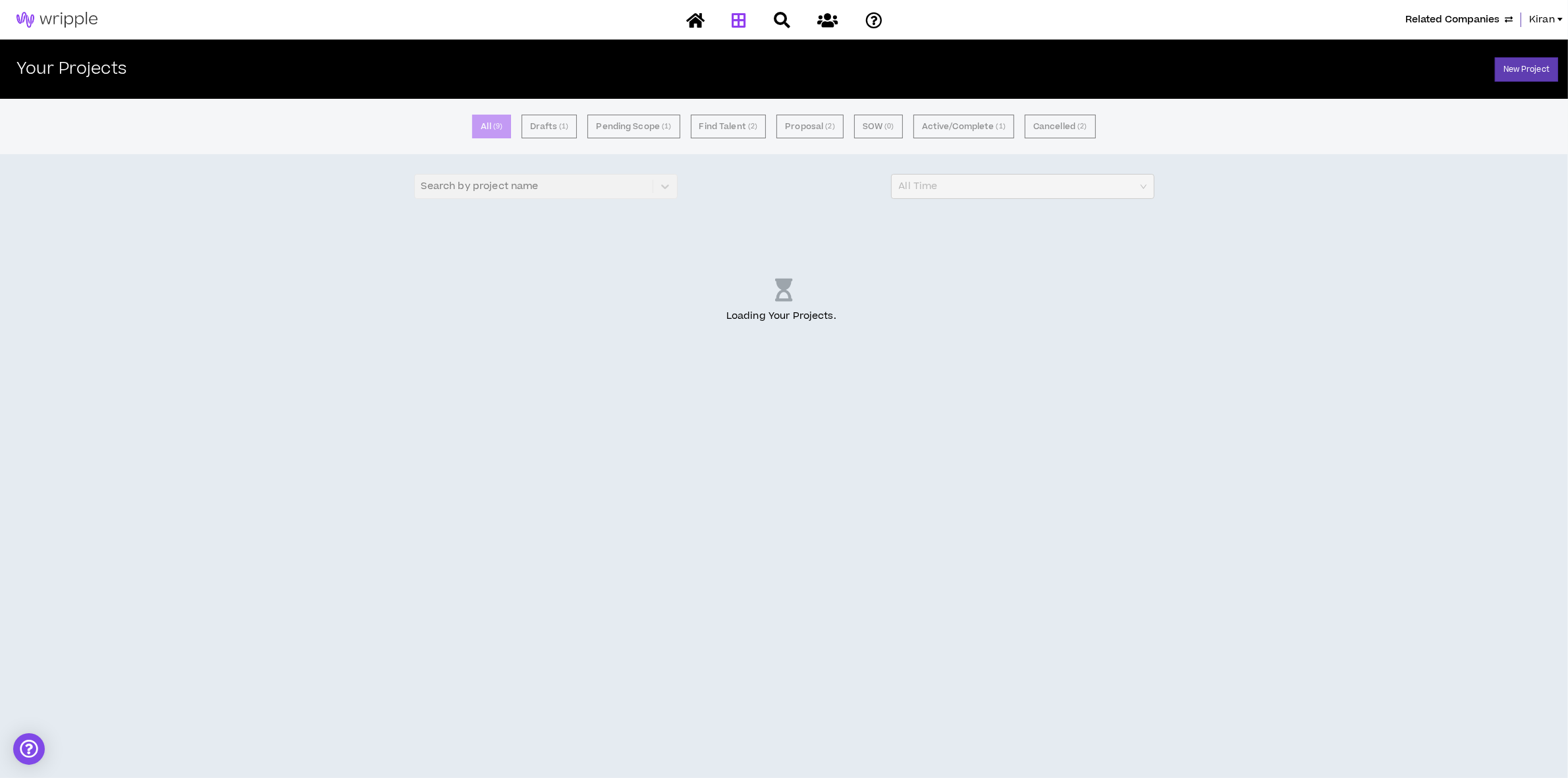
scroll to position [0, 0]
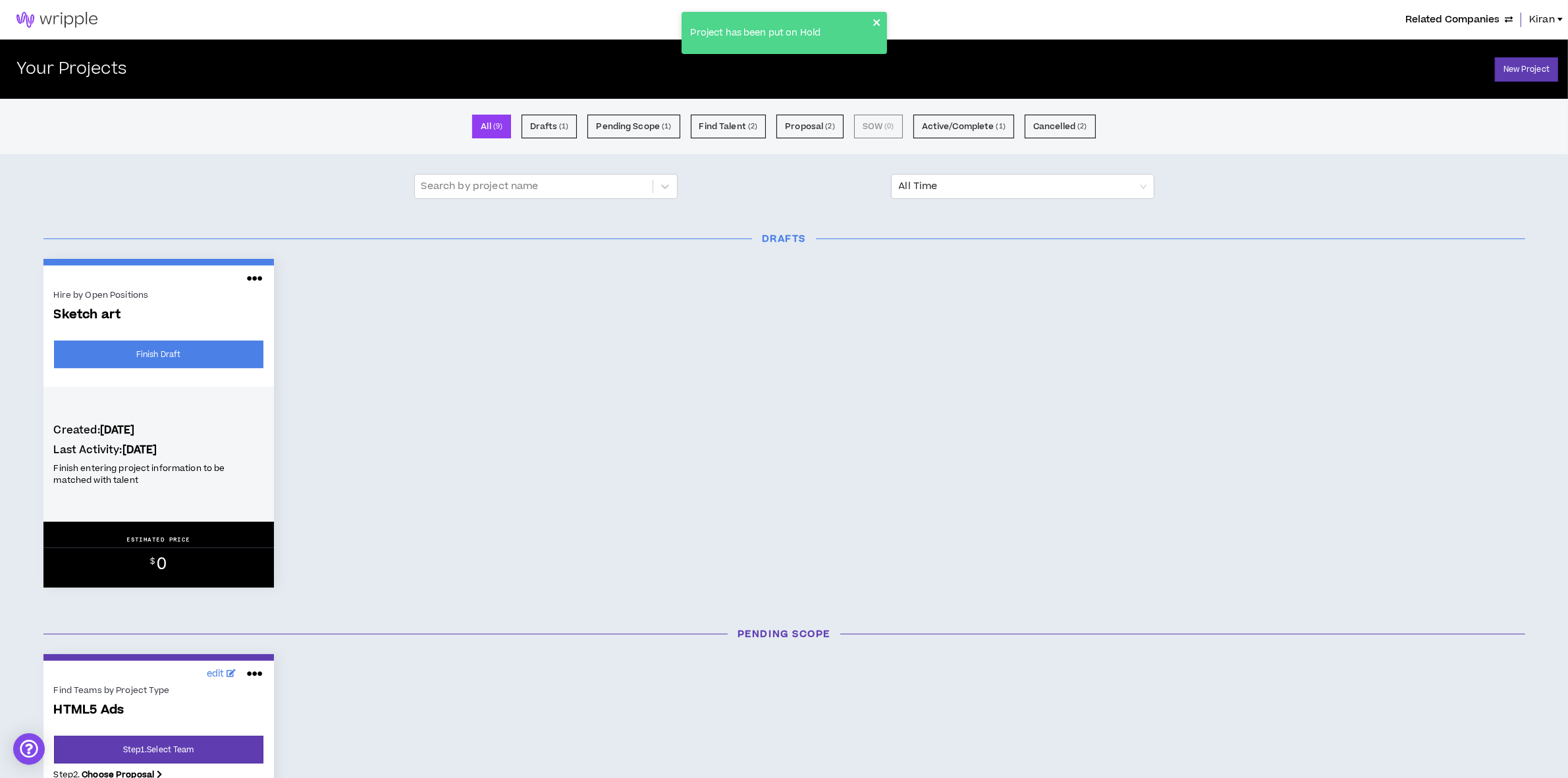
click at [879, 21] on icon "close" at bounding box center [877, 22] width 9 height 10
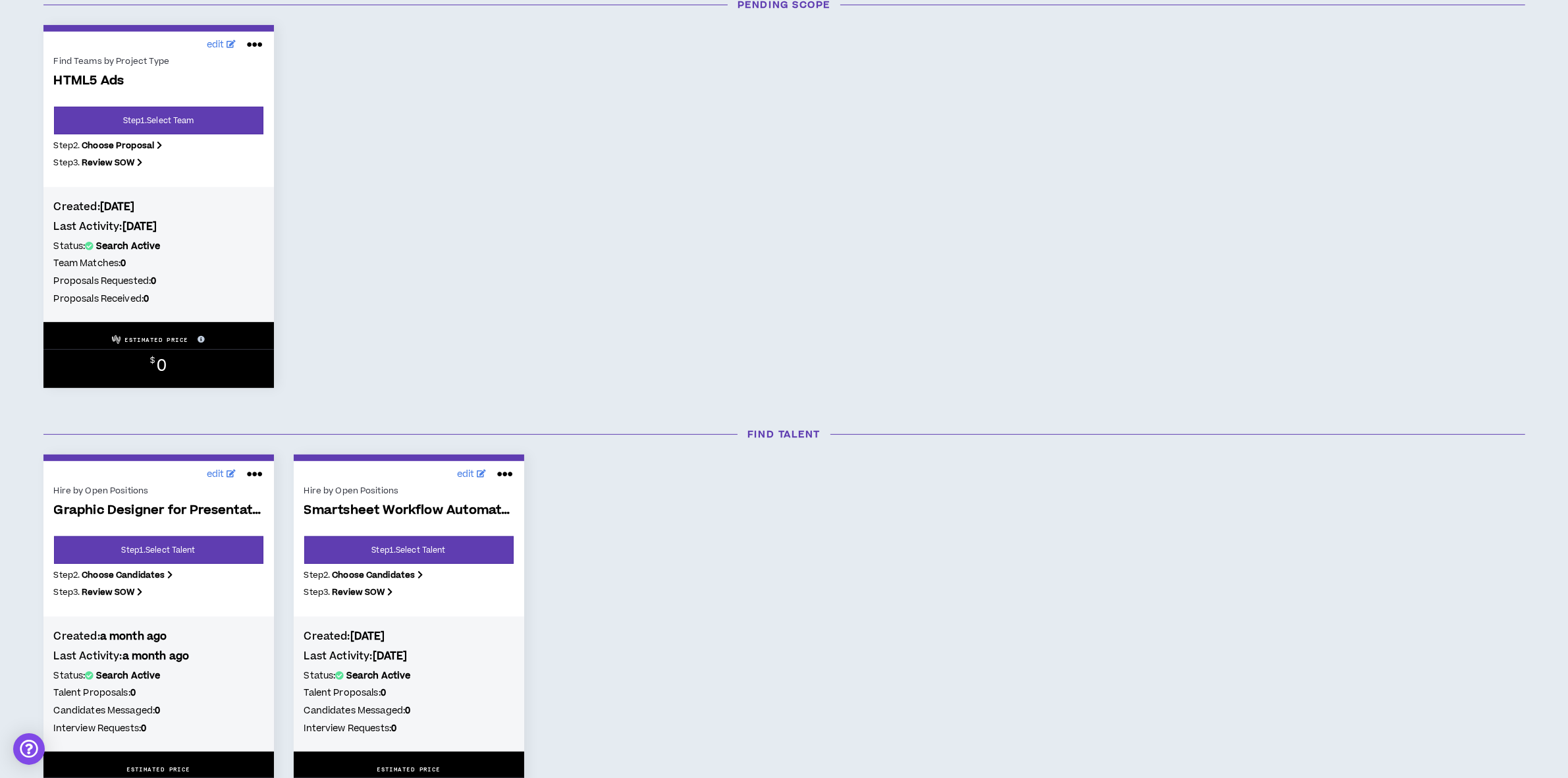
scroll to position [741, 0]
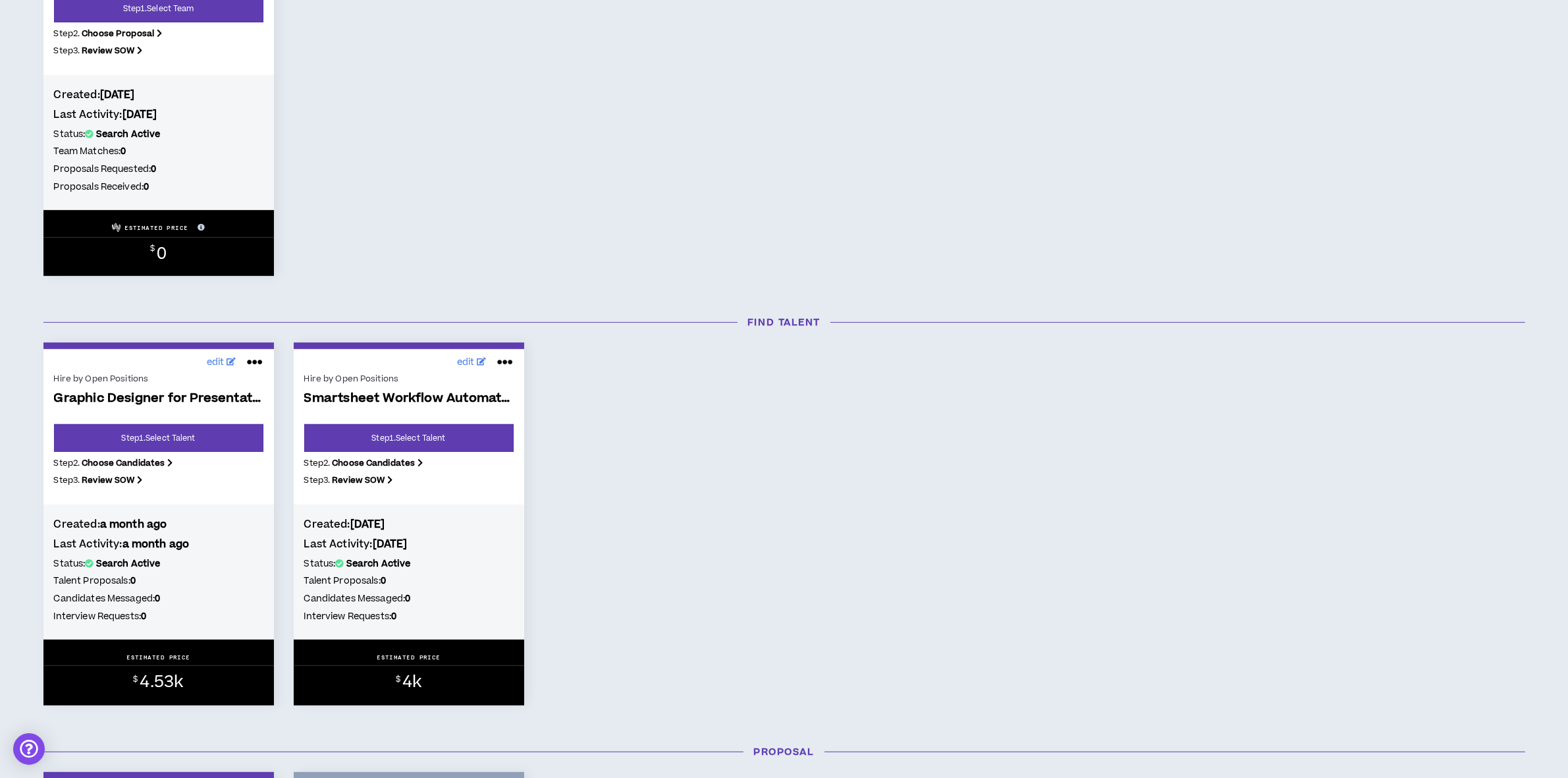
click at [506, 361] on icon at bounding box center [504, 362] width 16 height 21
click at [429, 456] on button "Put on hold" at bounding box center [460, 457] width 115 height 25
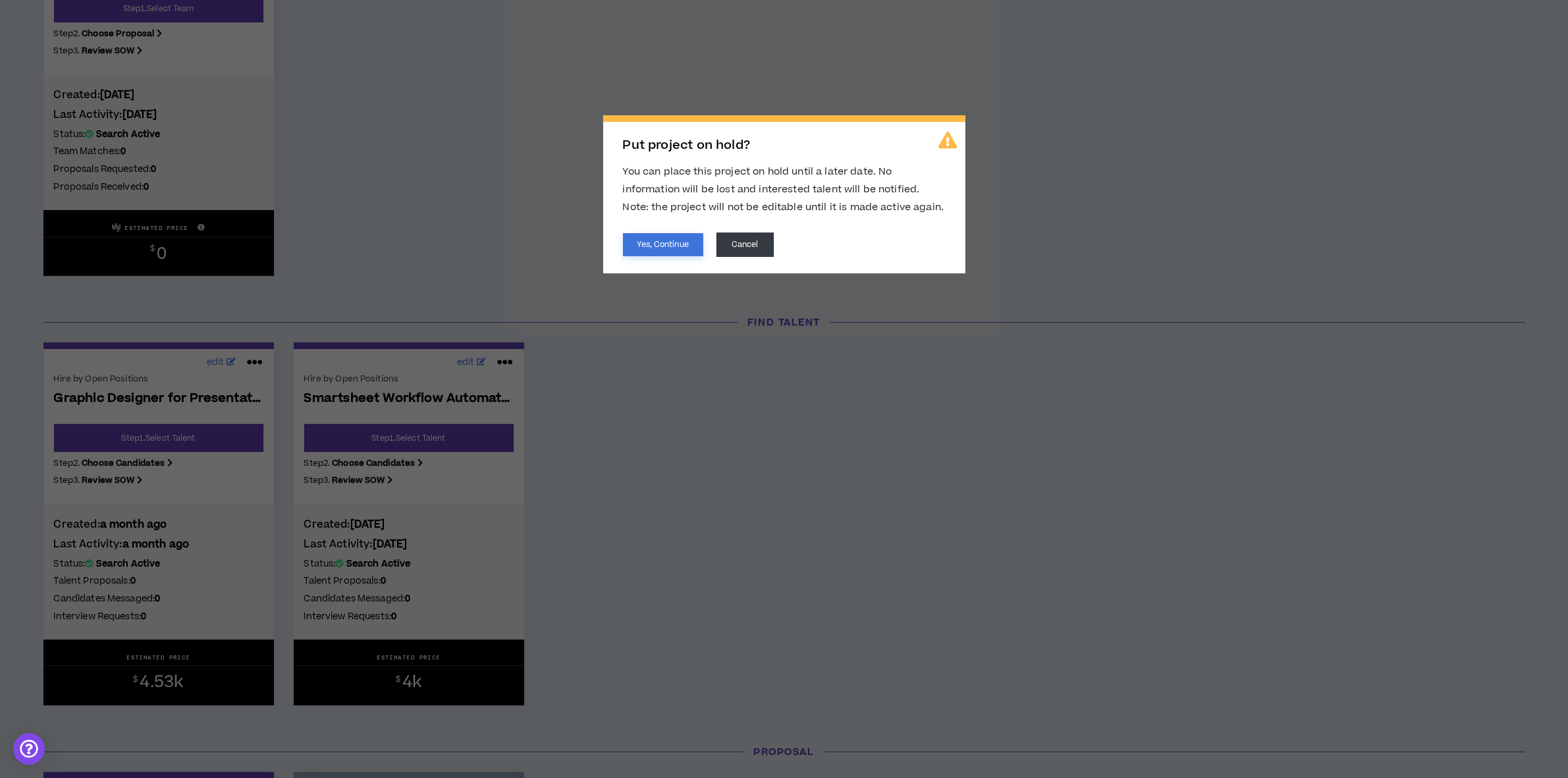
click at [650, 241] on button "Yes, Continue" at bounding box center [662, 244] width 80 height 23
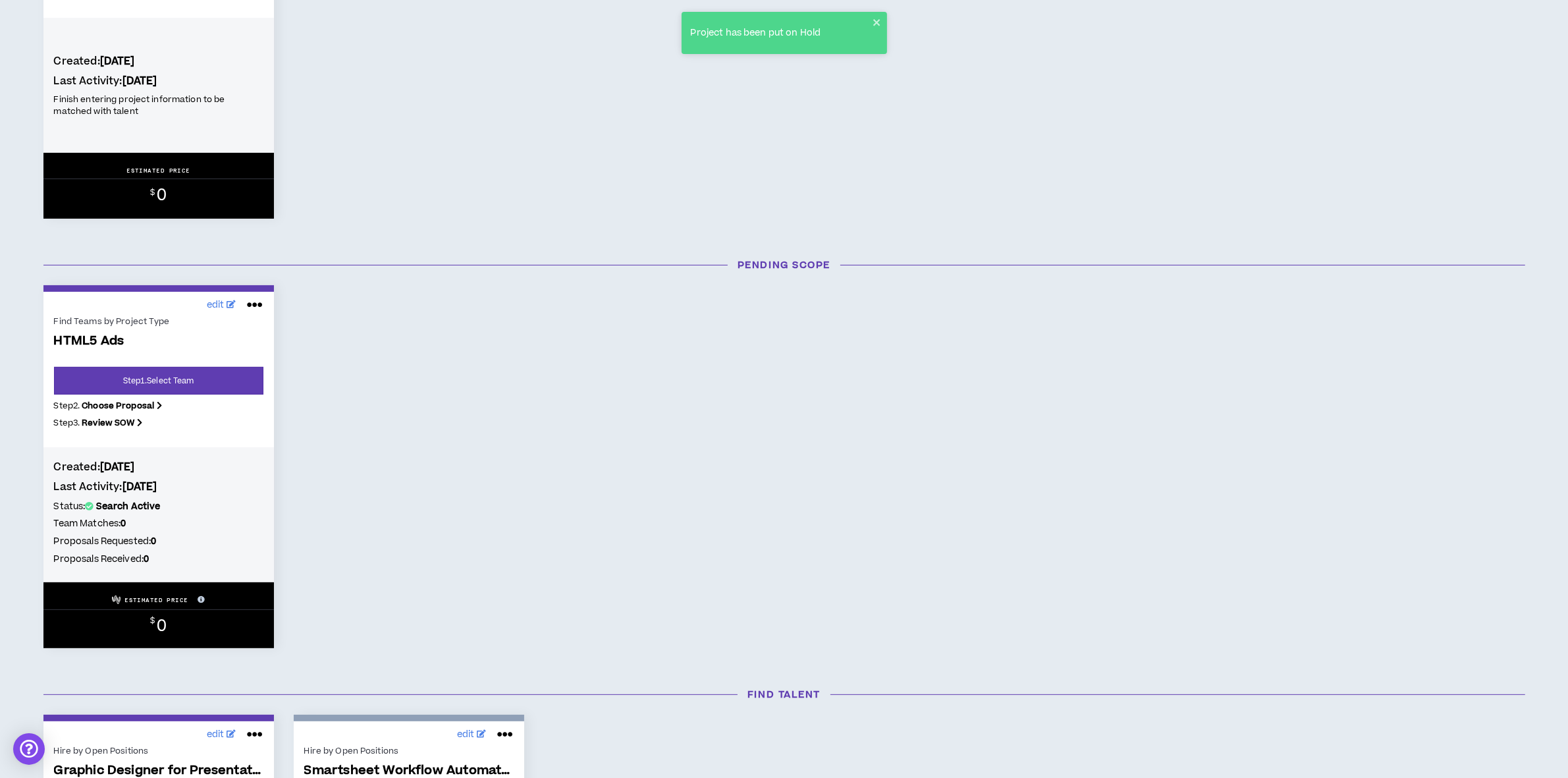
scroll to position [494, 0]
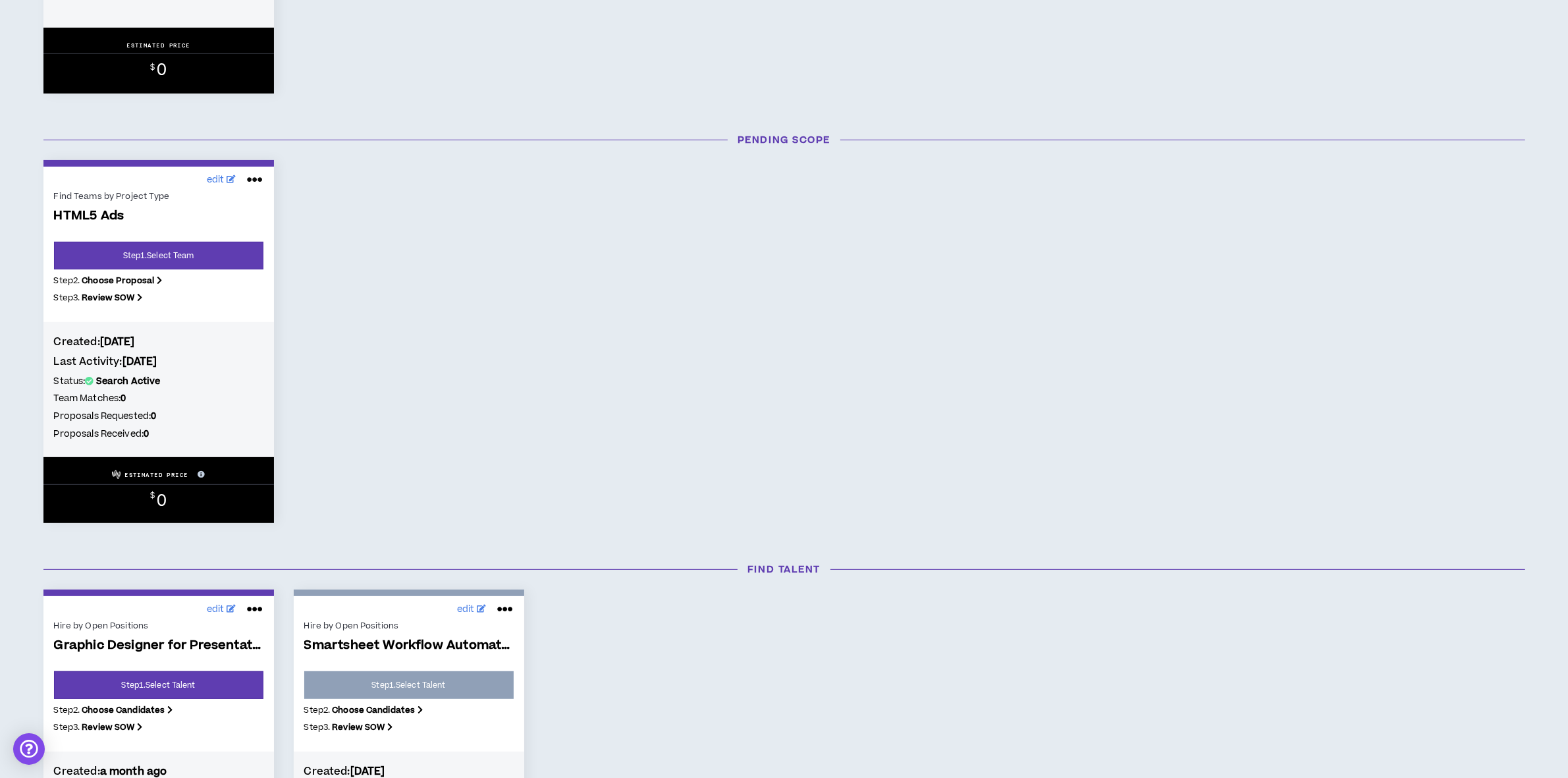
click at [257, 175] on icon at bounding box center [254, 180] width 16 height 21
click at [588, 332] on div "edit Find Teams by Project Type HTML5 Ads Step 1 . Select Team Step 2 . Choose …" at bounding box center [784, 341] width 1501 height 363
click at [146, 250] on link "Step 1 . Select Team" at bounding box center [159, 255] width 210 height 28
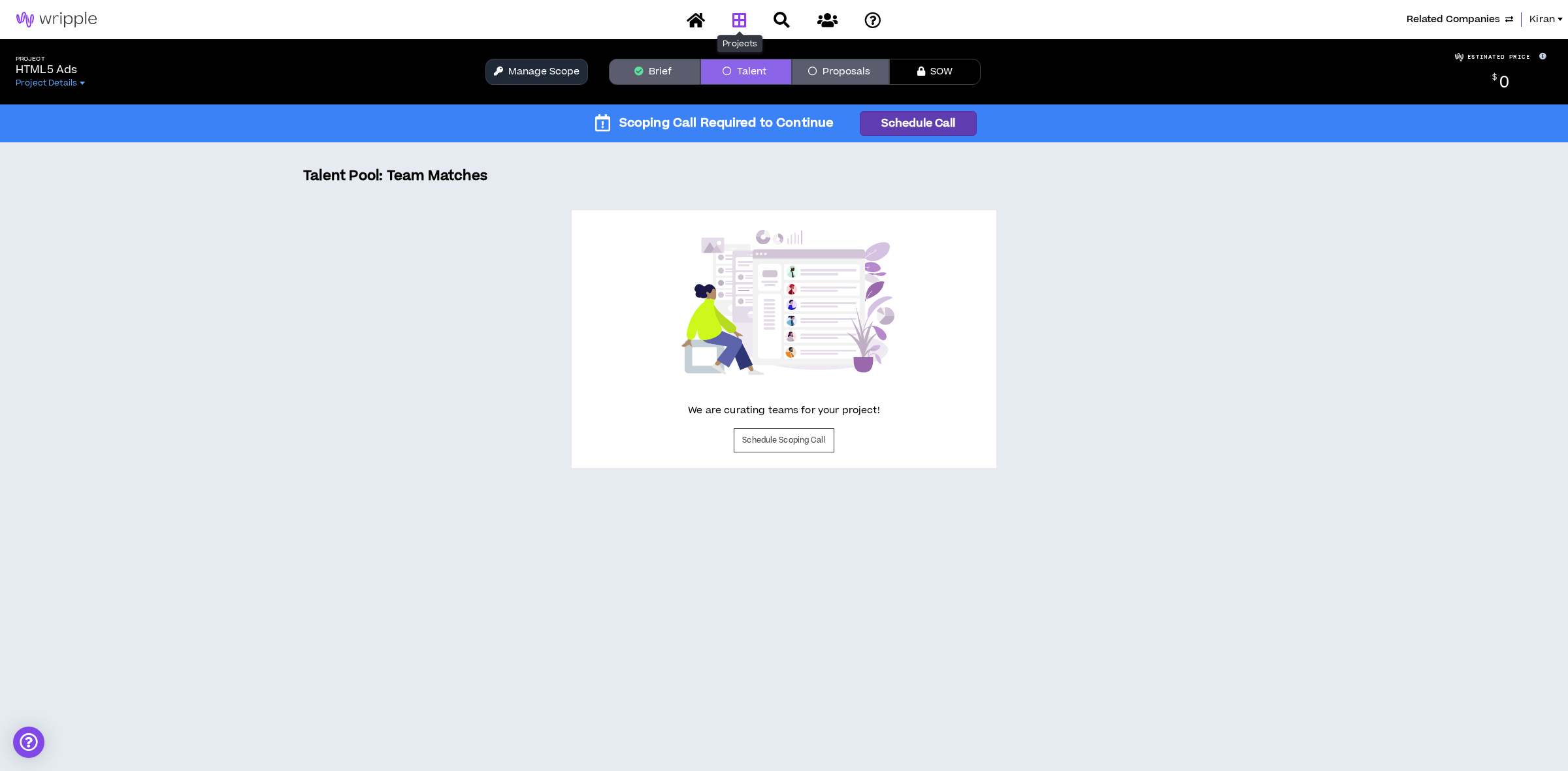
click at [742, 24] on icon at bounding box center [739, 20] width 14 height 16
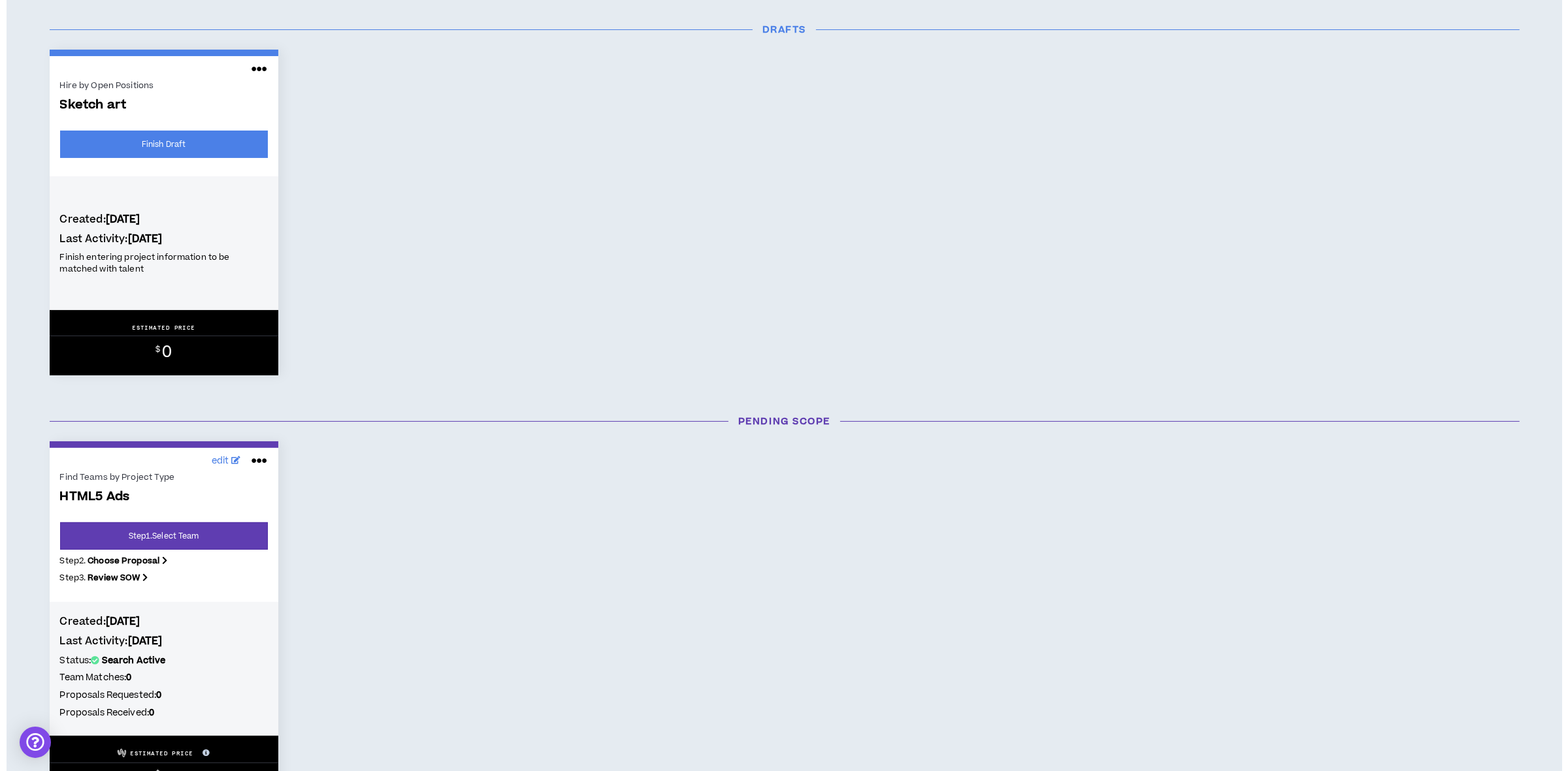
scroll to position [490, 0]
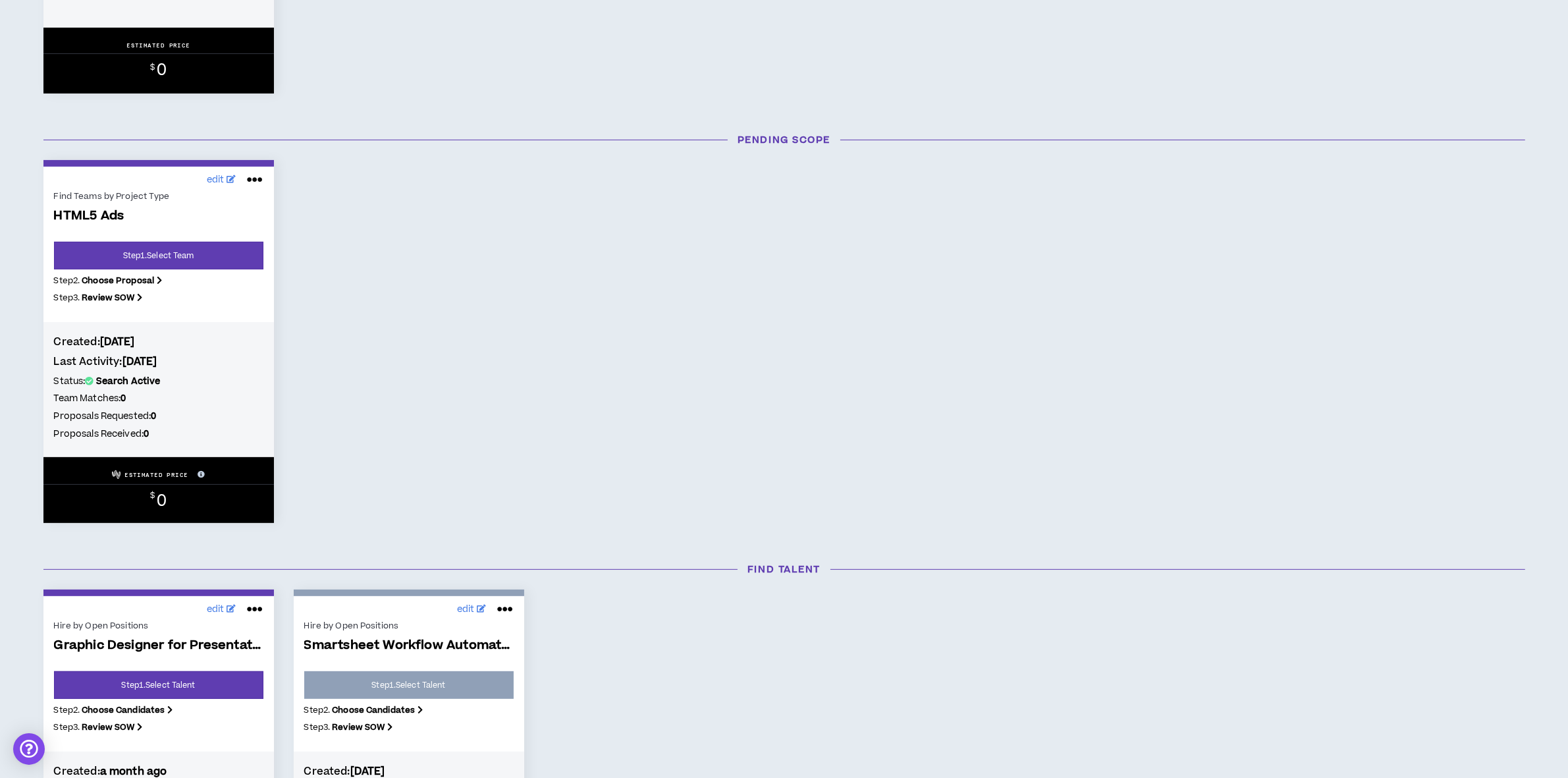
click at [255, 178] on icon at bounding box center [254, 180] width 16 height 21
click at [200, 224] on button "Close Project" at bounding box center [210, 235] width 115 height 25
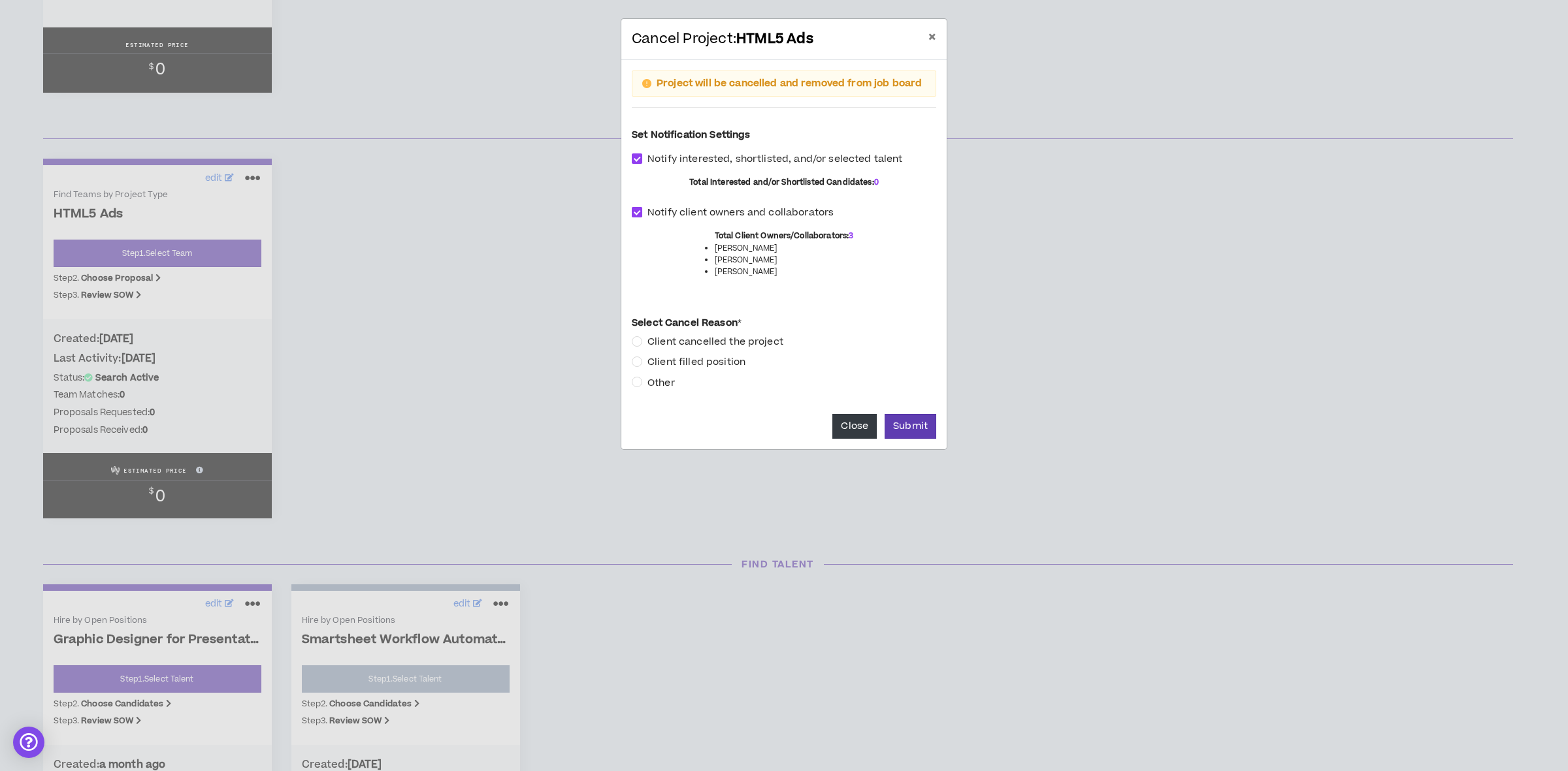
click at [677, 215] on span "Notify client owners and collaborators" at bounding box center [740, 212] width 197 height 14
click at [635, 214] on span at bounding box center [637, 212] width 10 height 10
checkbox input "*****"
click at [647, 164] on span "Notify interested, shortlisted, and/or selected talent" at bounding box center [775, 159] width 266 height 14
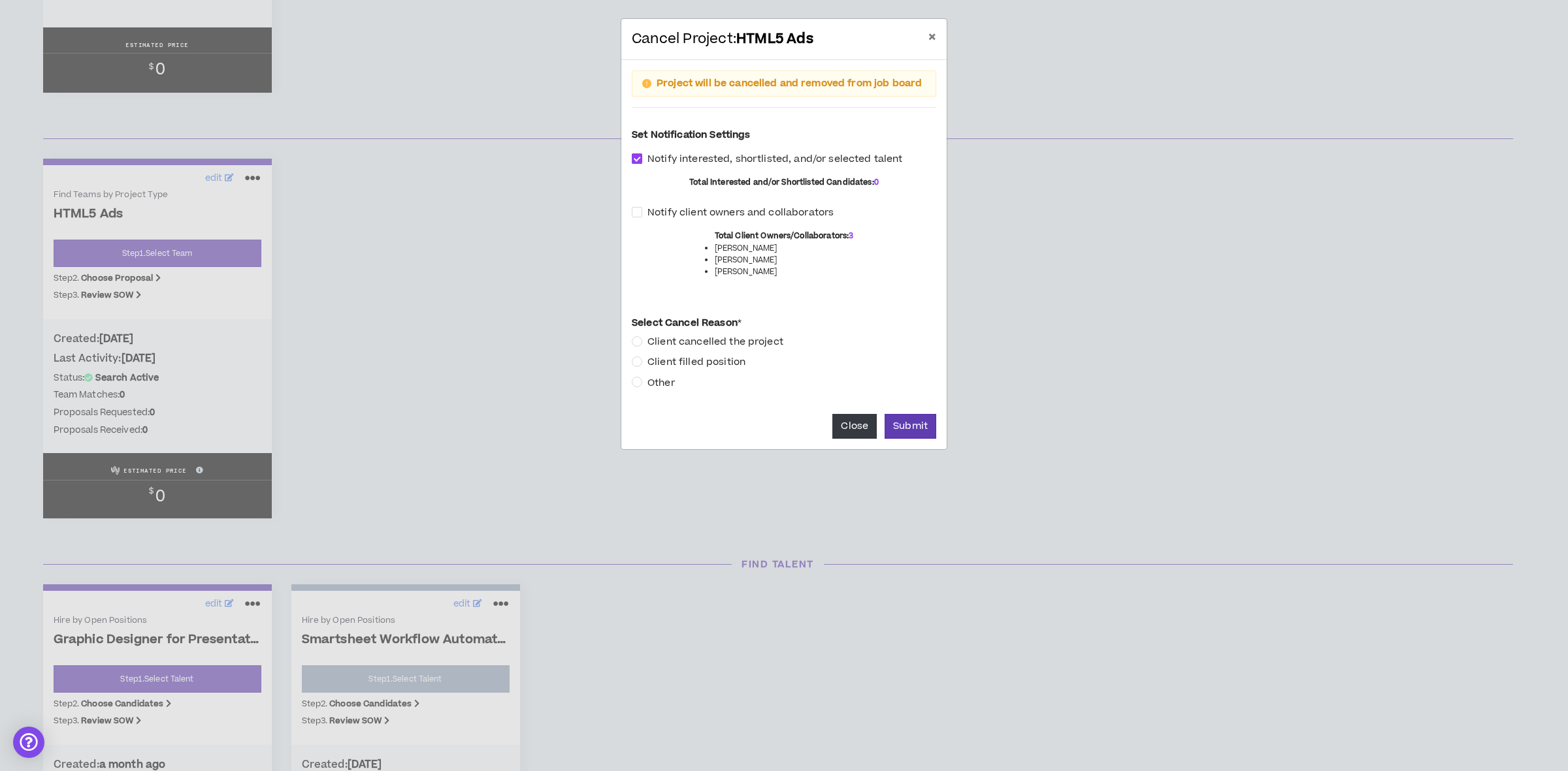
checkbox input "*****"
click at [918, 424] on button "Submit" at bounding box center [910, 426] width 52 height 24
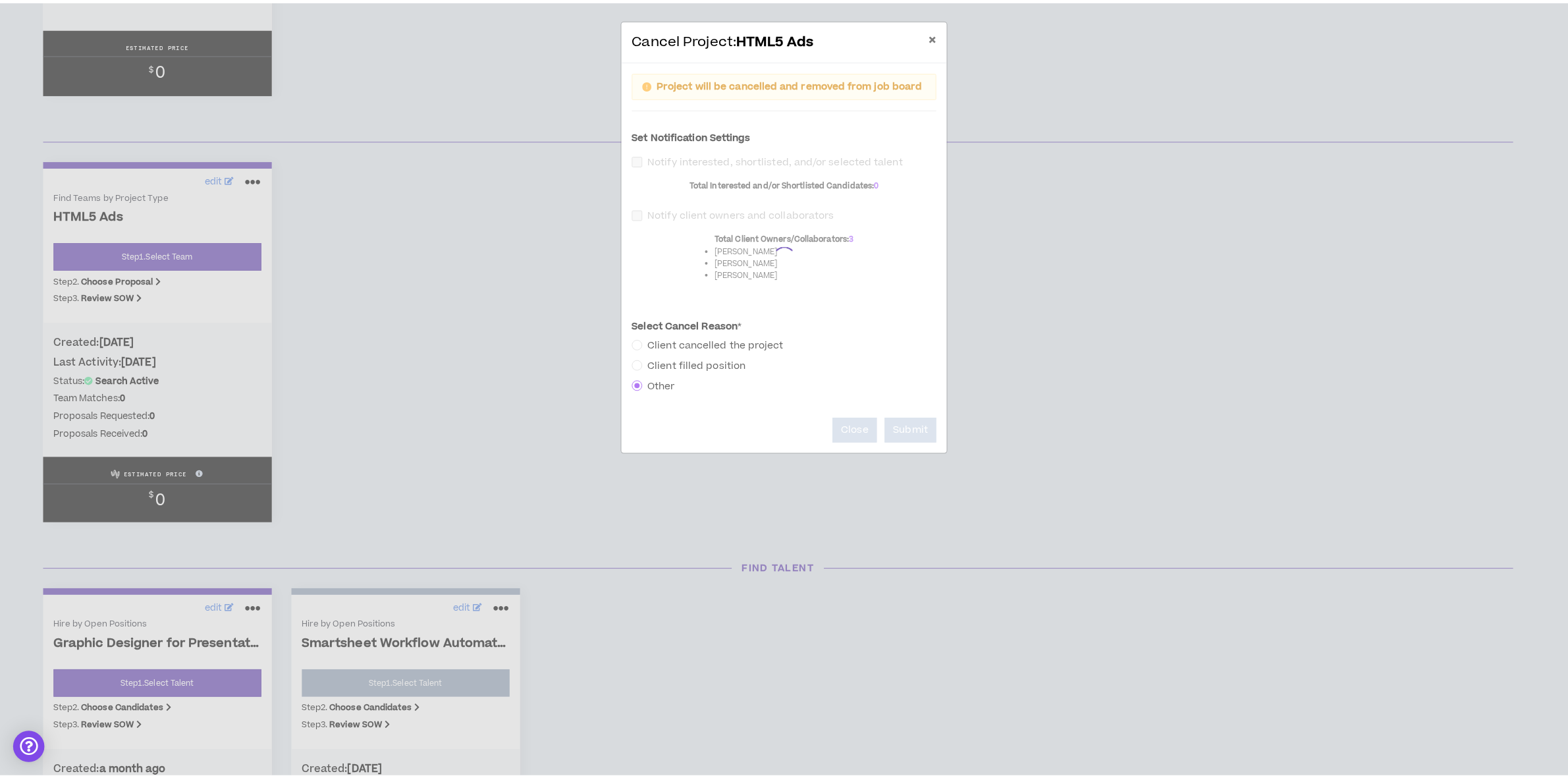
scroll to position [0, 0]
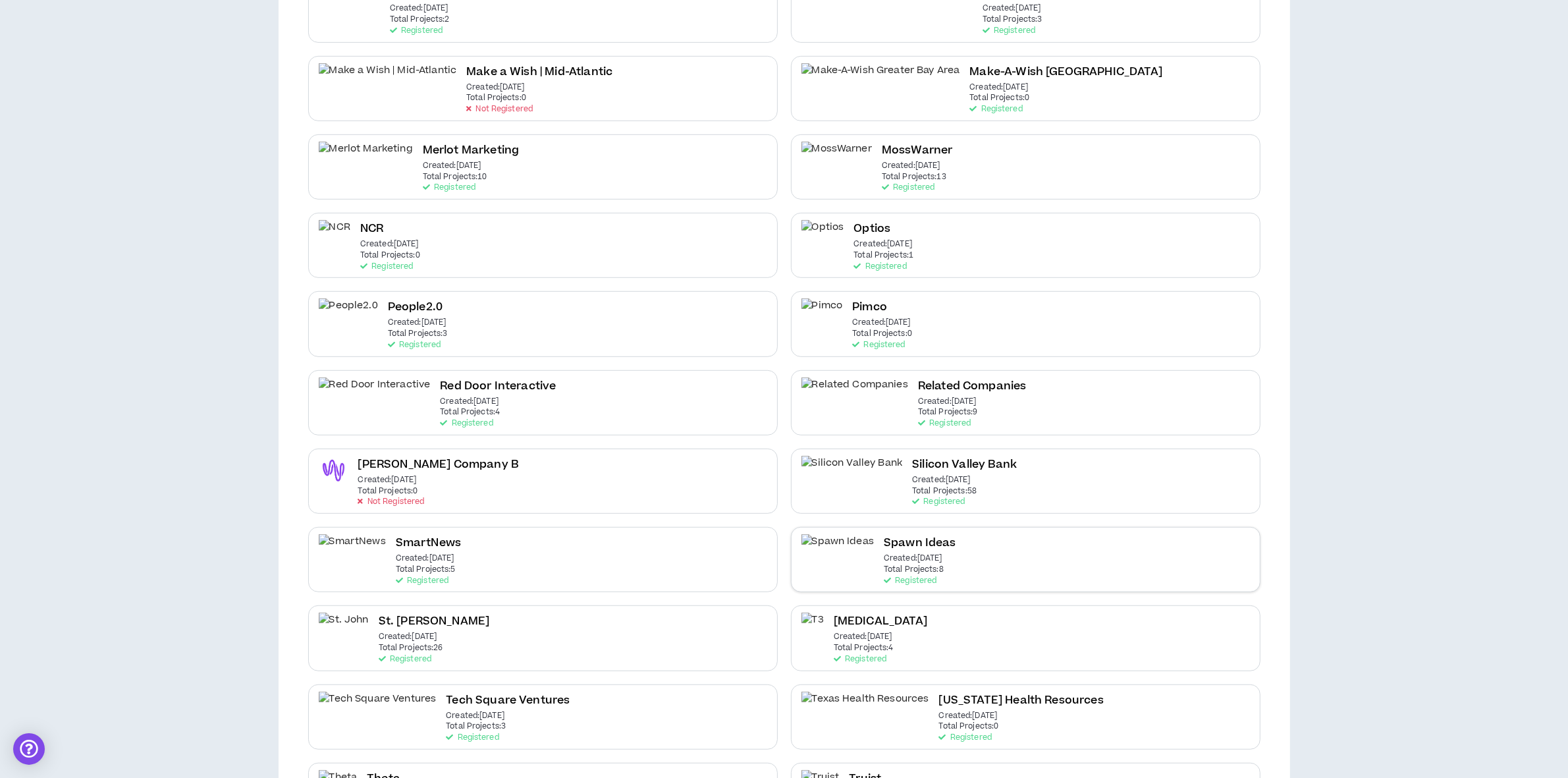
scroll to position [1071, 0]
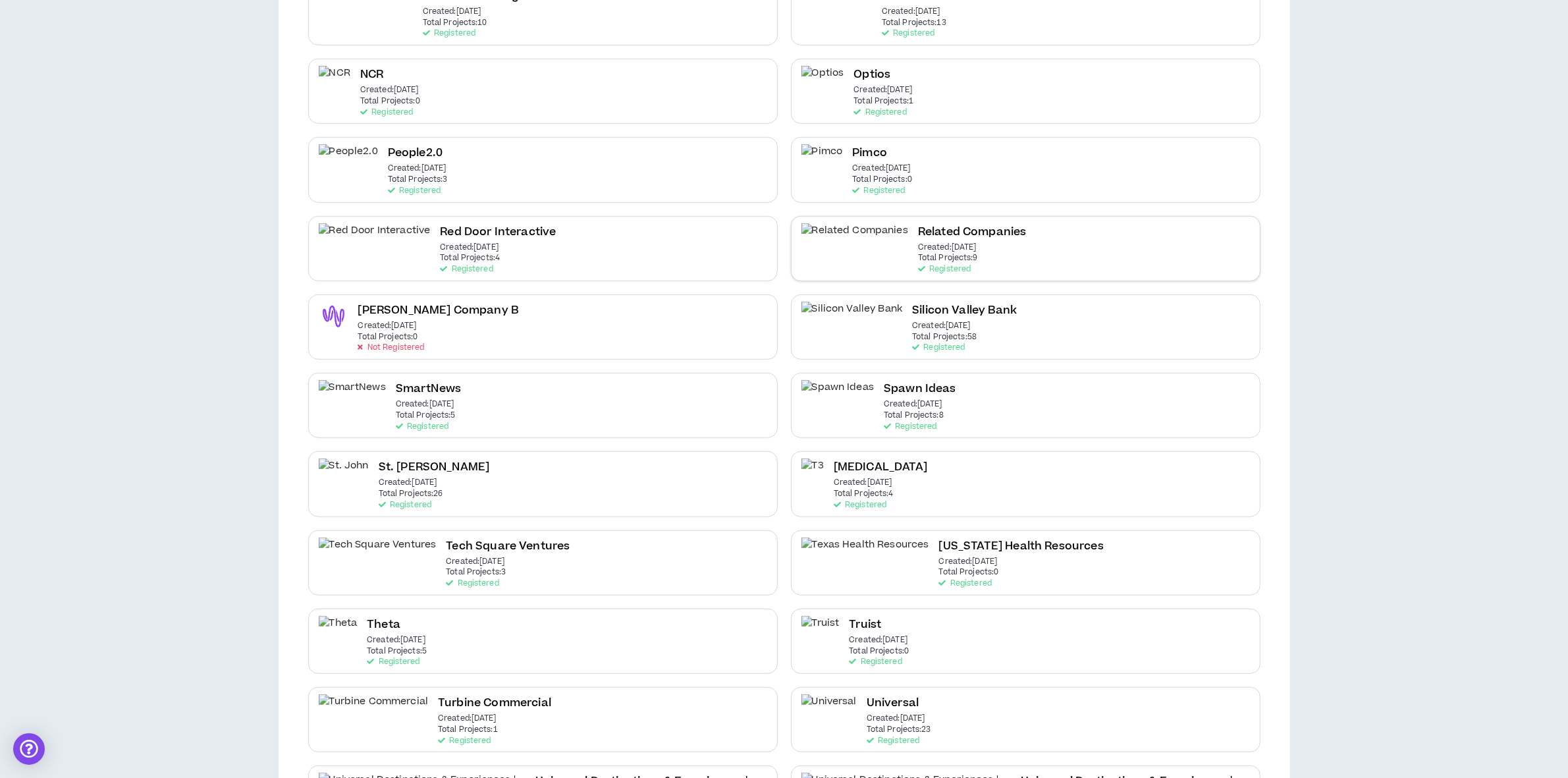
click at [918, 223] on h2 "Related Companies" at bounding box center [972, 232] width 109 height 18
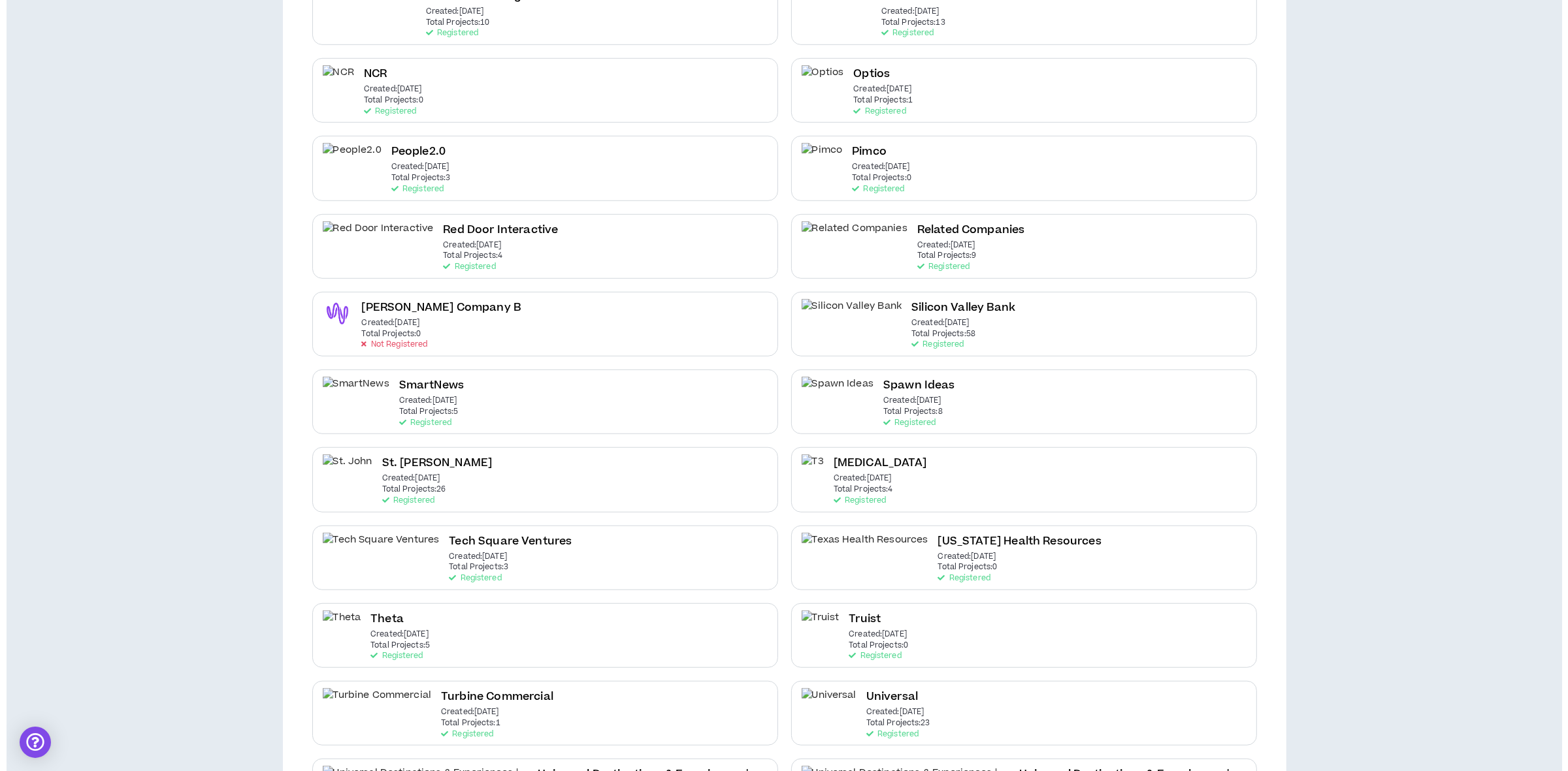
scroll to position [0, 0]
